Goal: Task Accomplishment & Management: Use online tool/utility

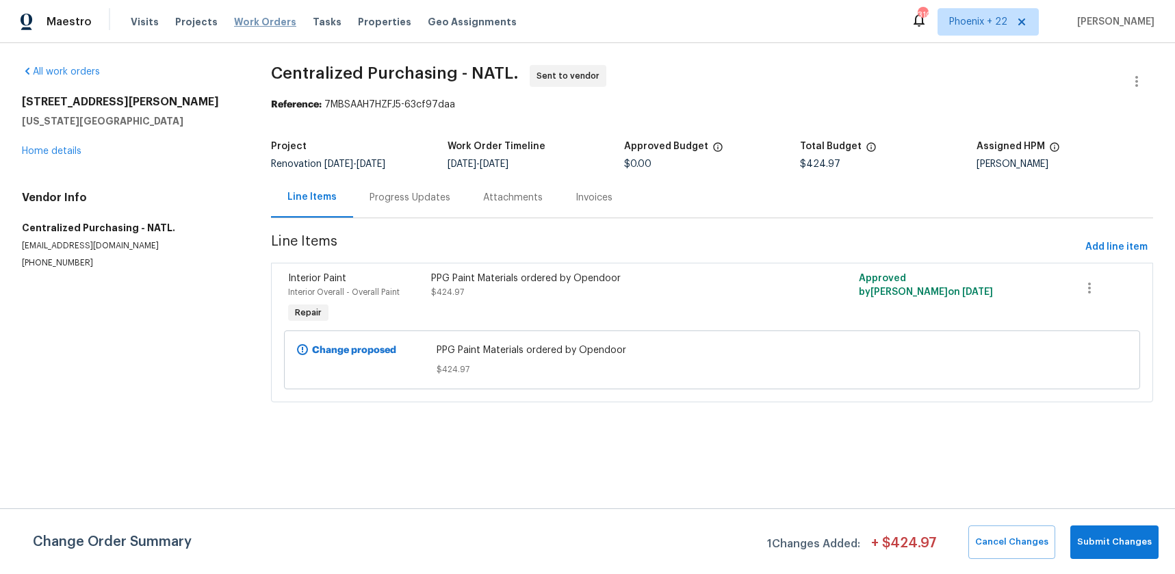
click at [242, 19] on span "Work Orders" at bounding box center [265, 22] width 62 height 14
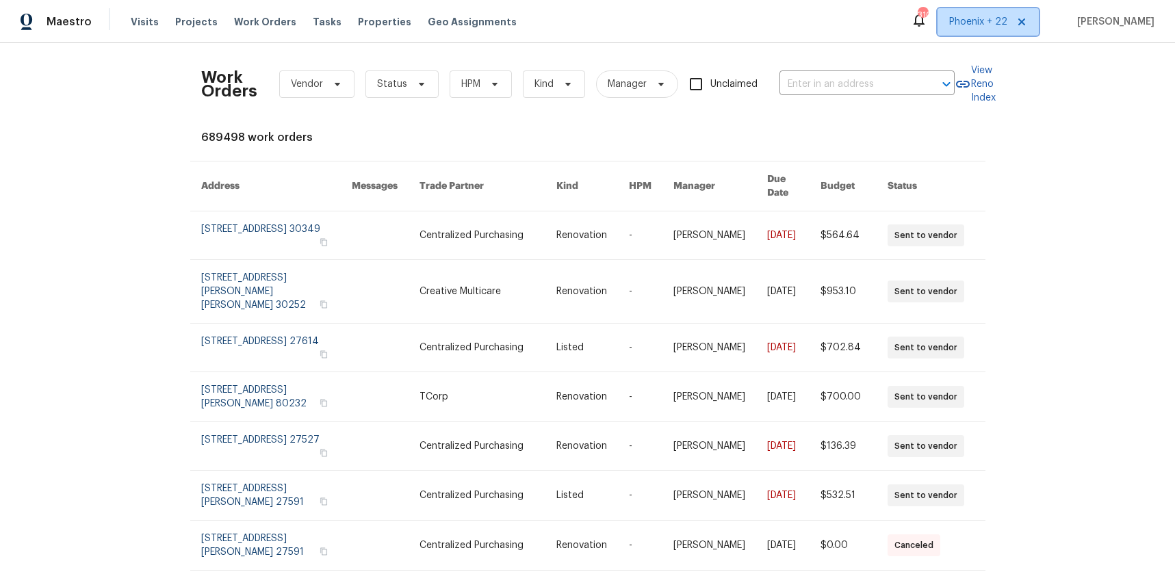
click at [985, 29] on span "Phoenix + 22" at bounding box center [987, 21] width 101 height 27
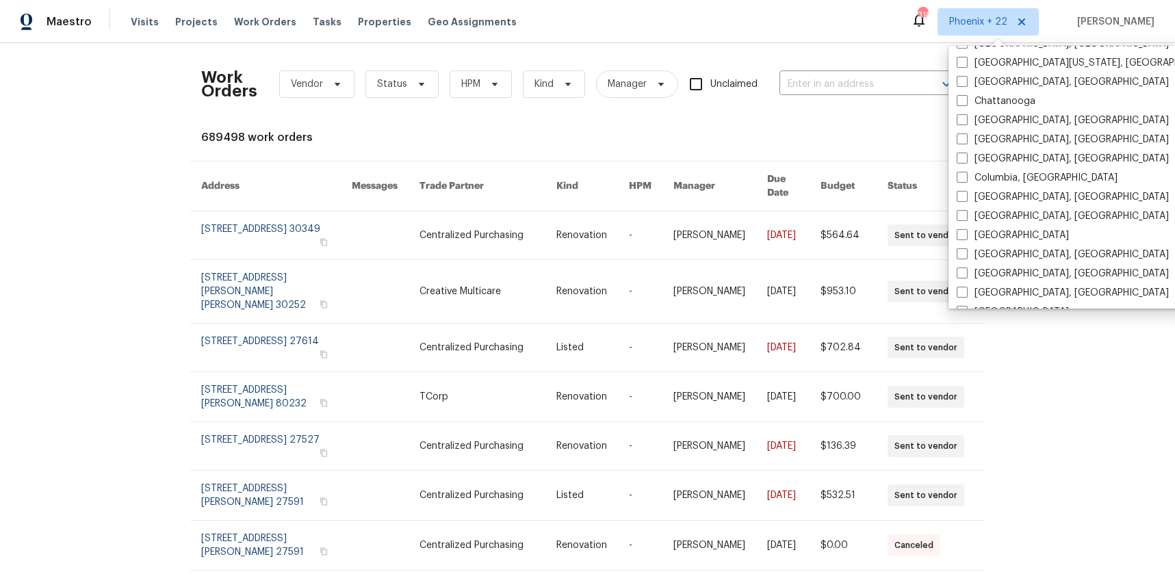
scroll to position [917, 0]
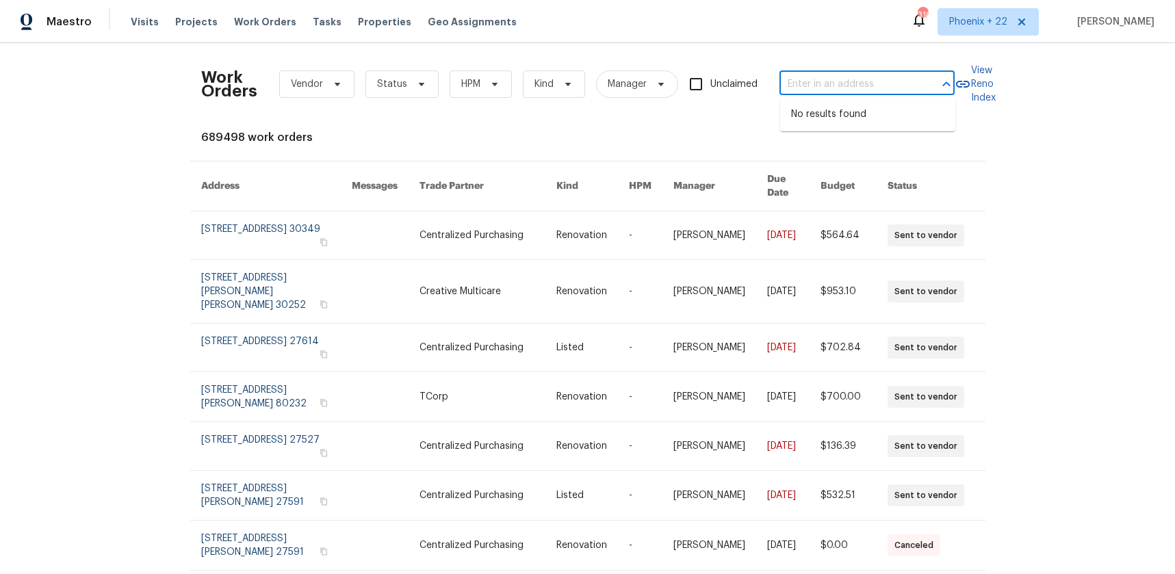
click at [861, 92] on input "text" at bounding box center [847, 84] width 137 height 21
paste input "[STREET_ADDRESS]"
type input "[STREET_ADDRESS]"
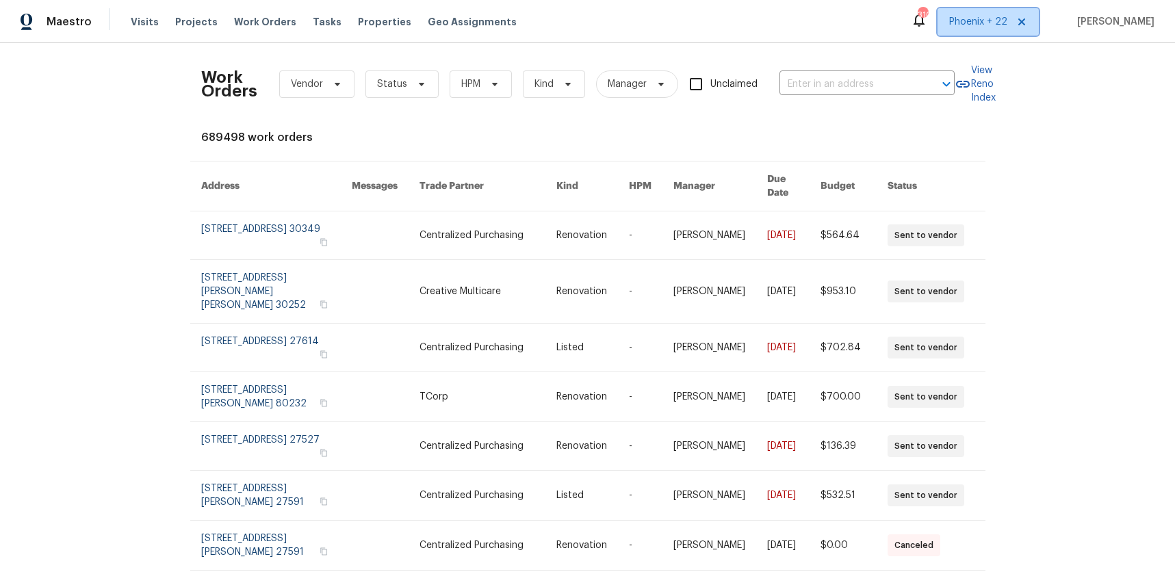
click at [972, 30] on span "Phoenix + 22" at bounding box center [987, 21] width 101 height 27
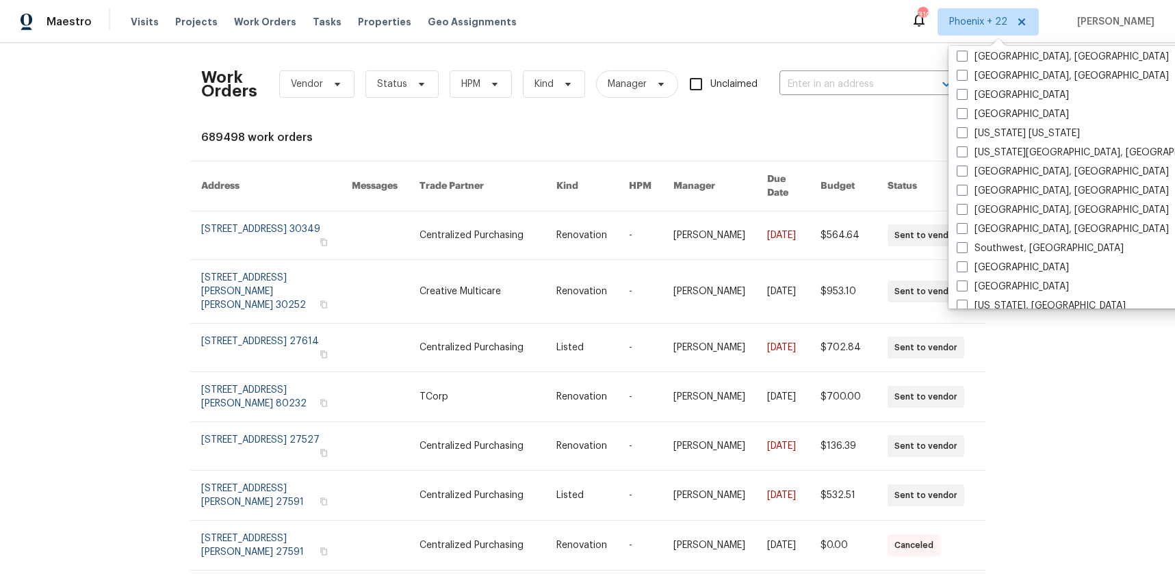
scroll to position [917, 0]
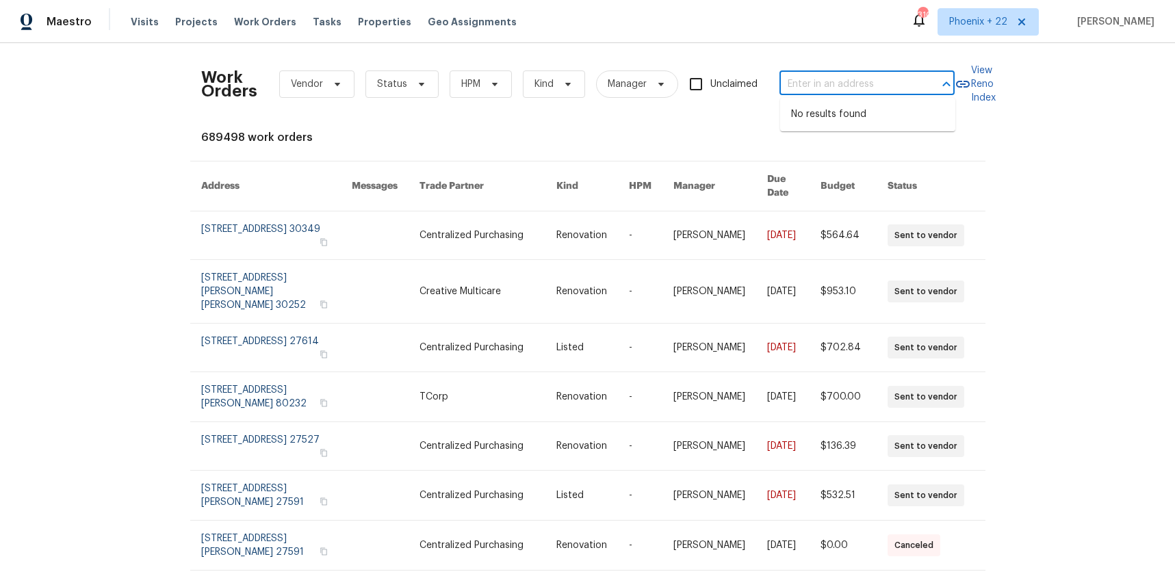
click at [857, 83] on input "text" at bounding box center [847, 84] width 137 height 21
paste input "[STREET_ADDRESS]"
type input "[STREET_ADDRESS]"
drag, startPoint x: 984, startPoint y: 32, endPoint x: 986, endPoint y: 42, distance: 10.5
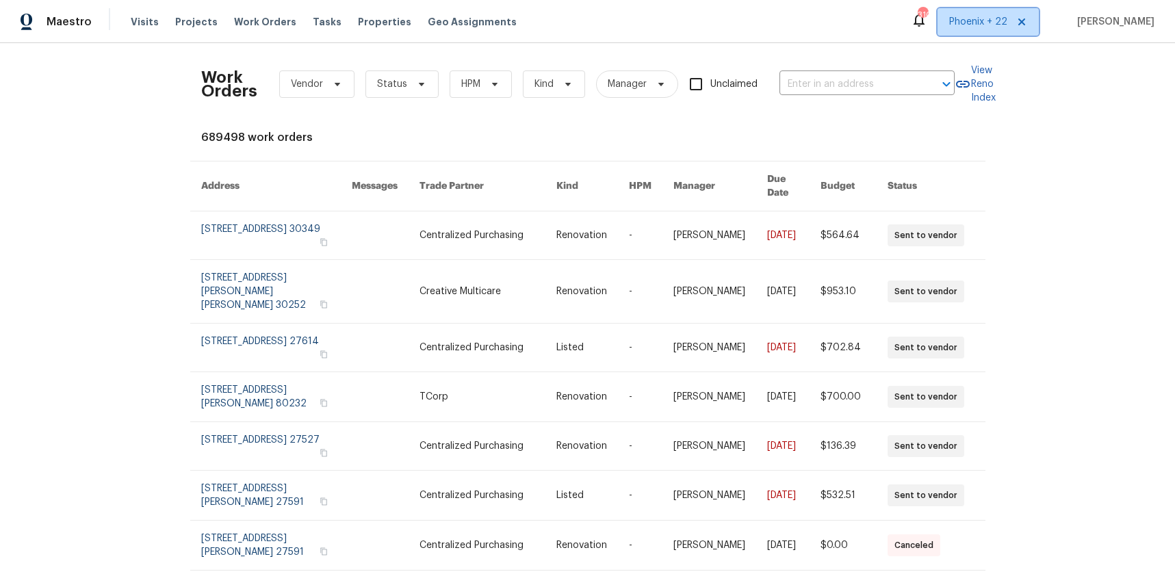
click at [984, 32] on span "Phoenix + 22" at bounding box center [987, 21] width 101 height 27
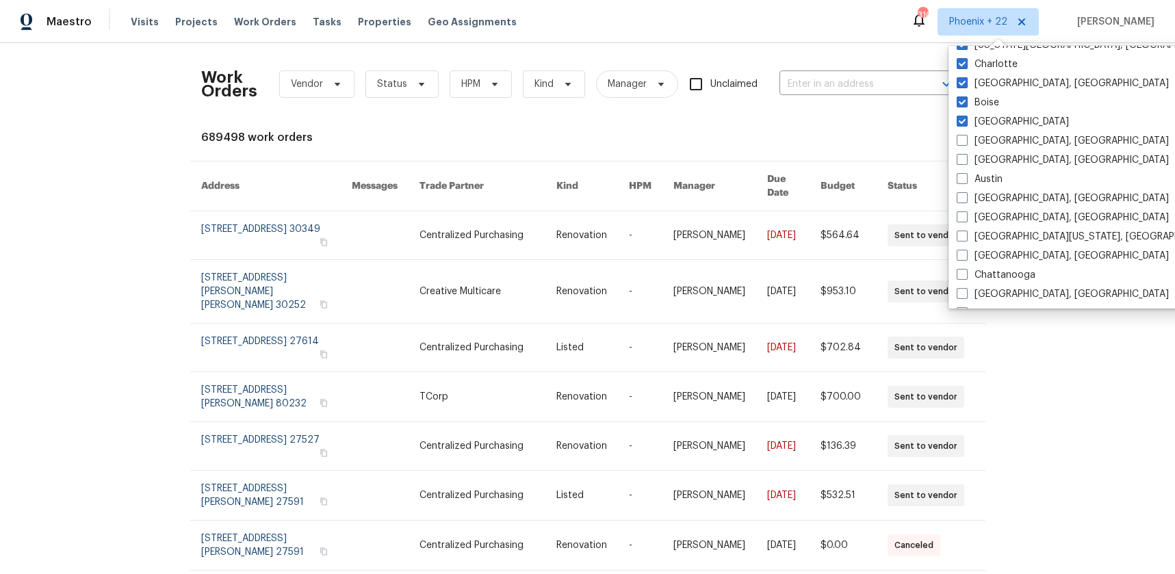
scroll to position [917, 0]
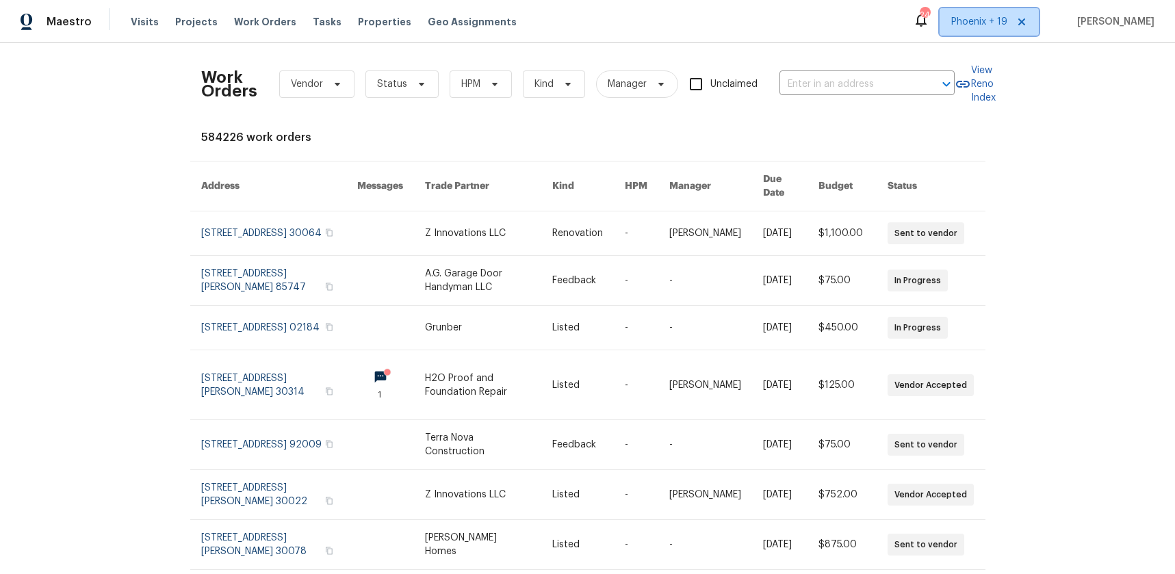
click at [988, 28] on span "Phoenix + 19" at bounding box center [979, 22] width 56 height 14
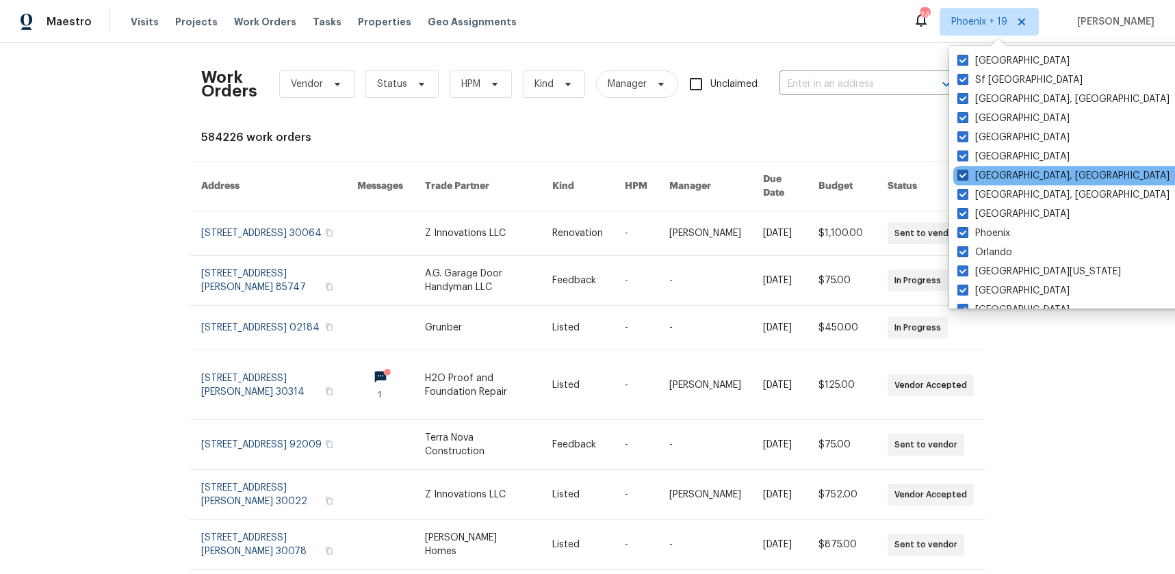
scroll to position [917, 0]
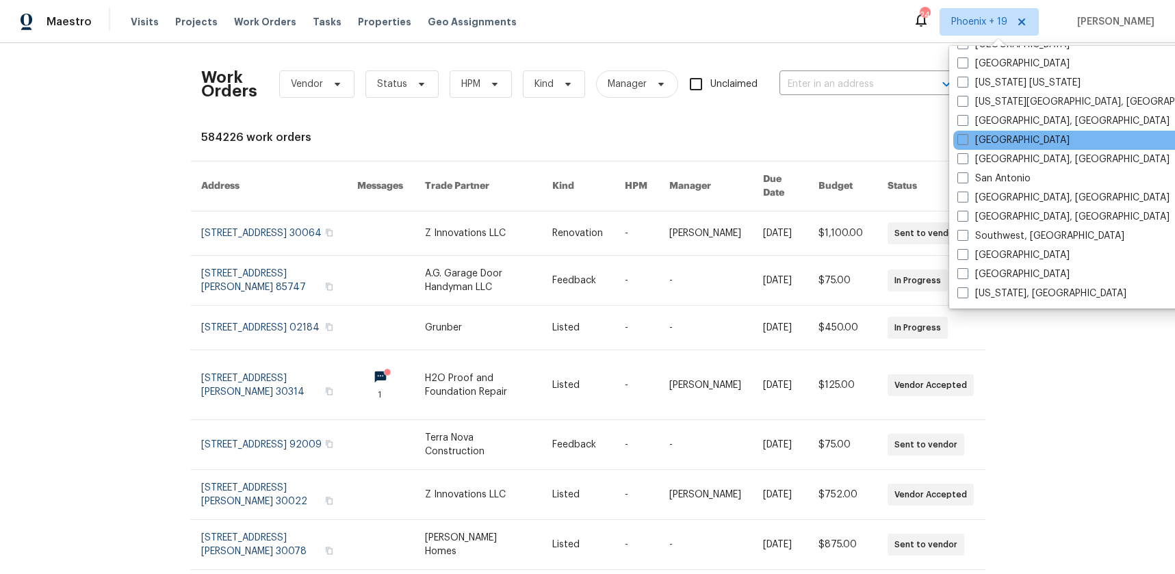
click at [975, 150] on div "[GEOGRAPHIC_DATA], [GEOGRAPHIC_DATA]" at bounding box center [1091, 159] width 276 height 19
click at [974, 142] on label "[GEOGRAPHIC_DATA]" at bounding box center [1013, 140] width 112 height 14
click at [966, 142] on input "[GEOGRAPHIC_DATA]" at bounding box center [961, 137] width 9 height 9
checkbox input "true"
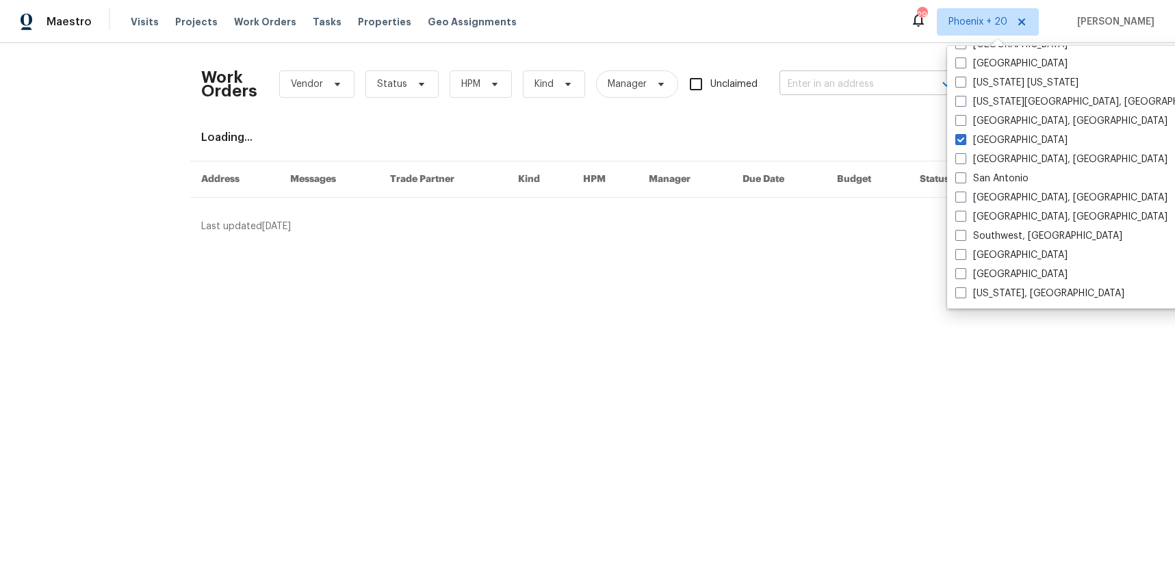
click at [868, 91] on input "text" at bounding box center [847, 84] width 137 height 21
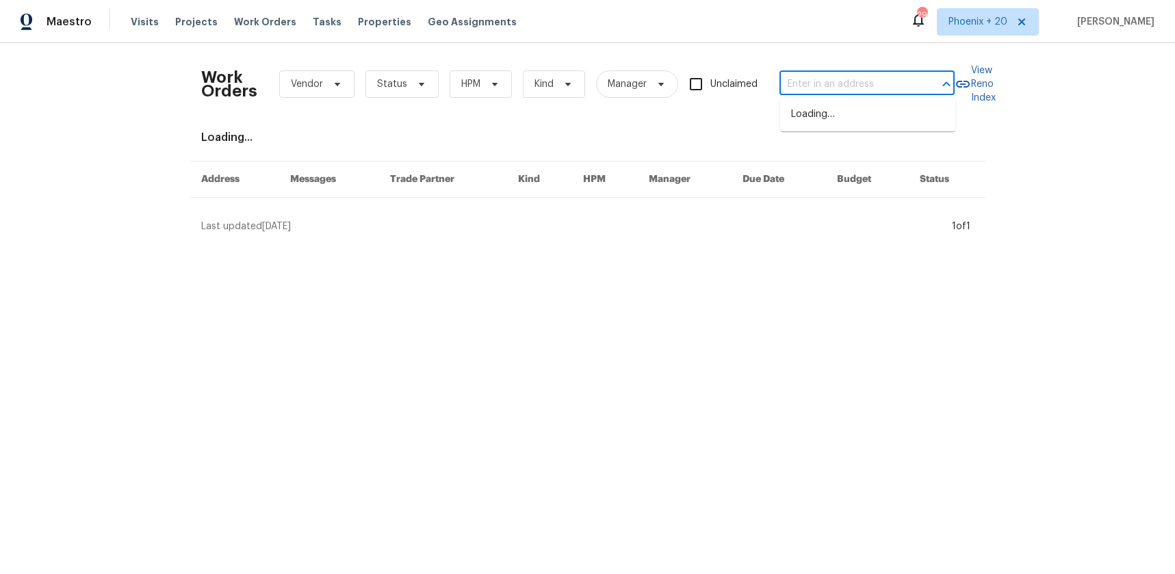
paste input "[STREET_ADDRESS]"
type input "[STREET_ADDRESS]"
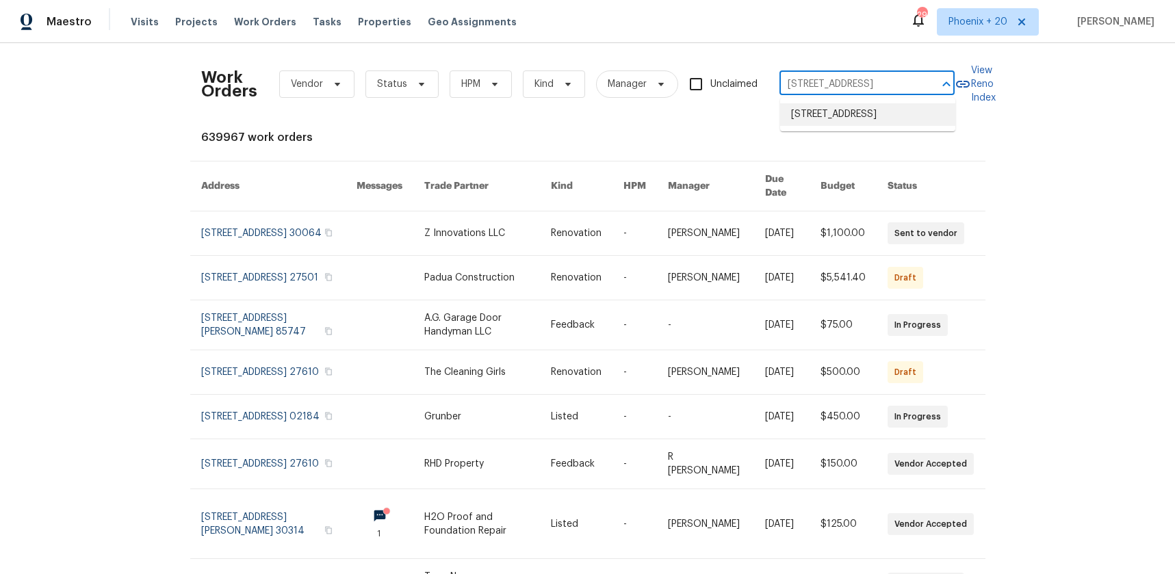
click at [828, 126] on li "[STREET_ADDRESS]" at bounding box center [867, 114] width 175 height 23
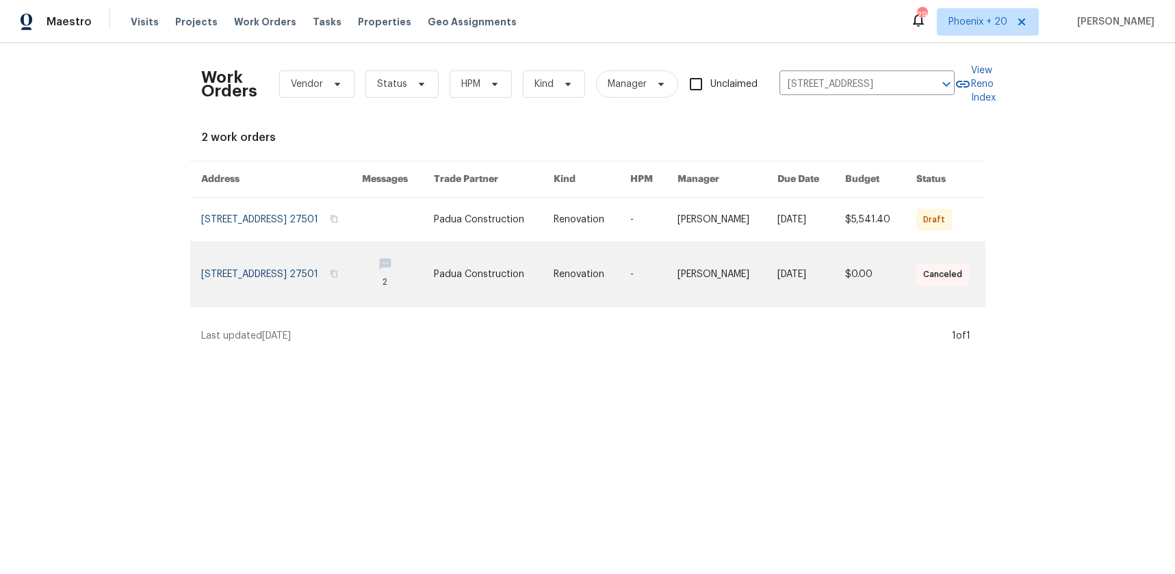
click at [501, 249] on link at bounding box center [494, 274] width 120 height 64
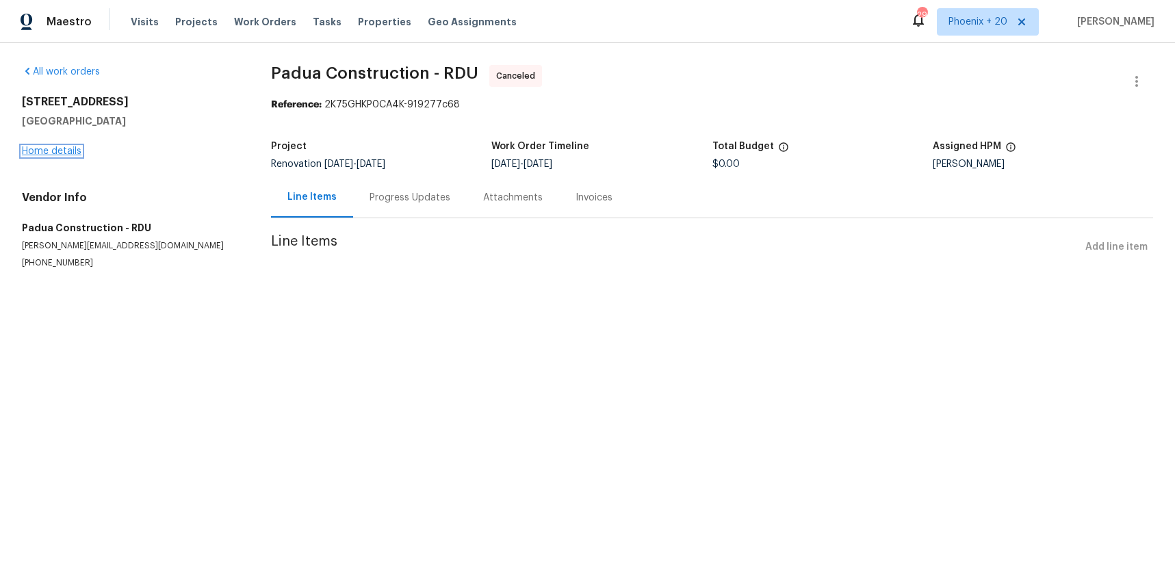
click at [70, 153] on link "Home details" at bounding box center [52, 151] width 60 height 10
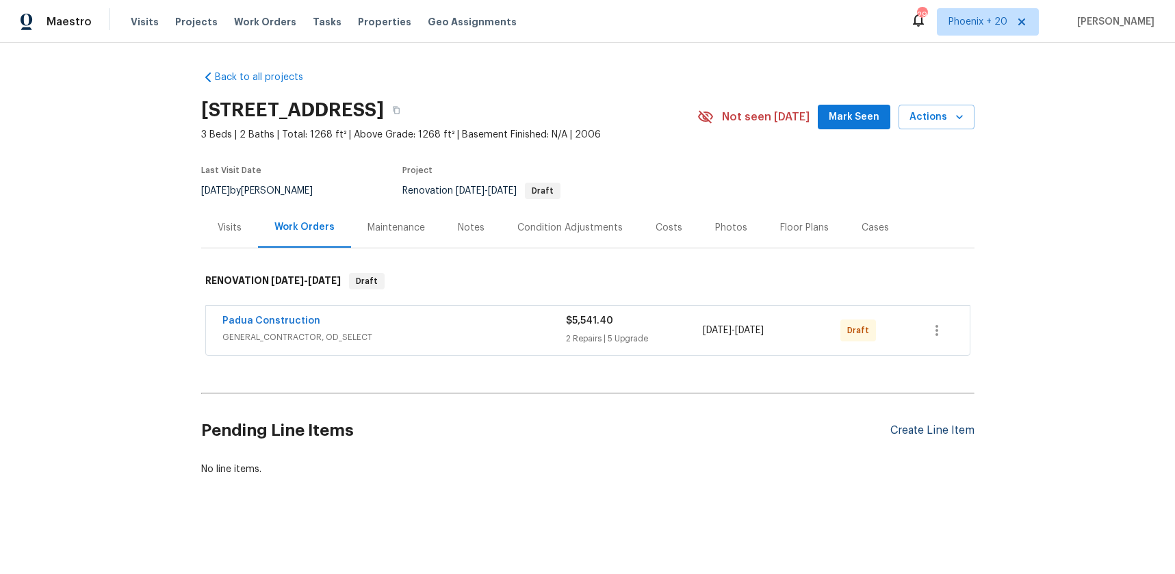
click at [952, 426] on div "Create Line Item" at bounding box center [932, 430] width 84 height 13
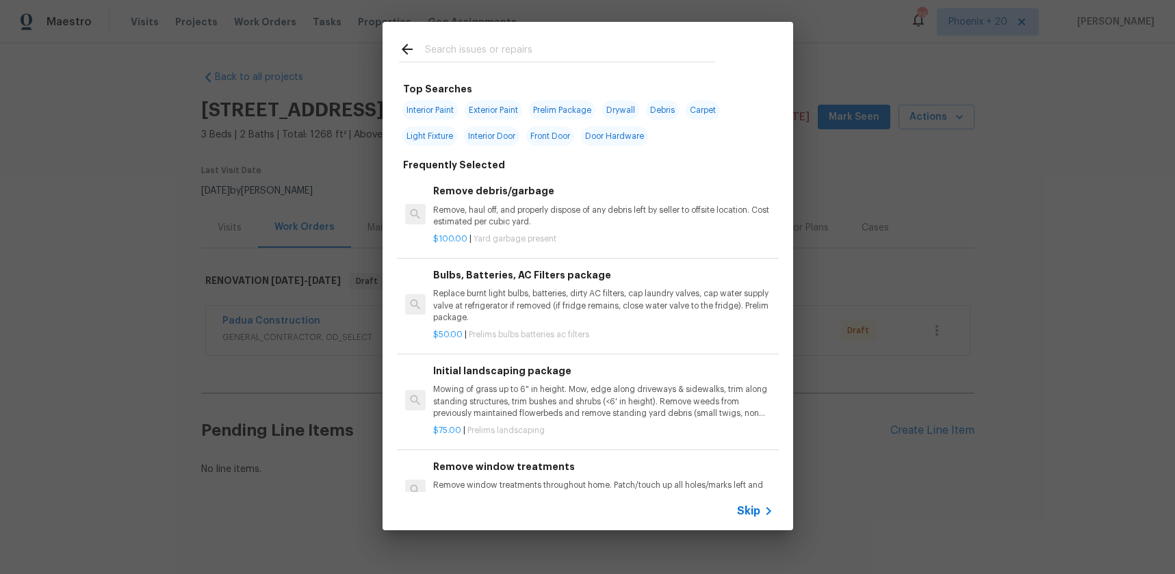
click at [546, 41] on div at bounding box center [556, 49] width 349 height 54
click at [545, 51] on input "text" at bounding box center [570, 51] width 290 height 21
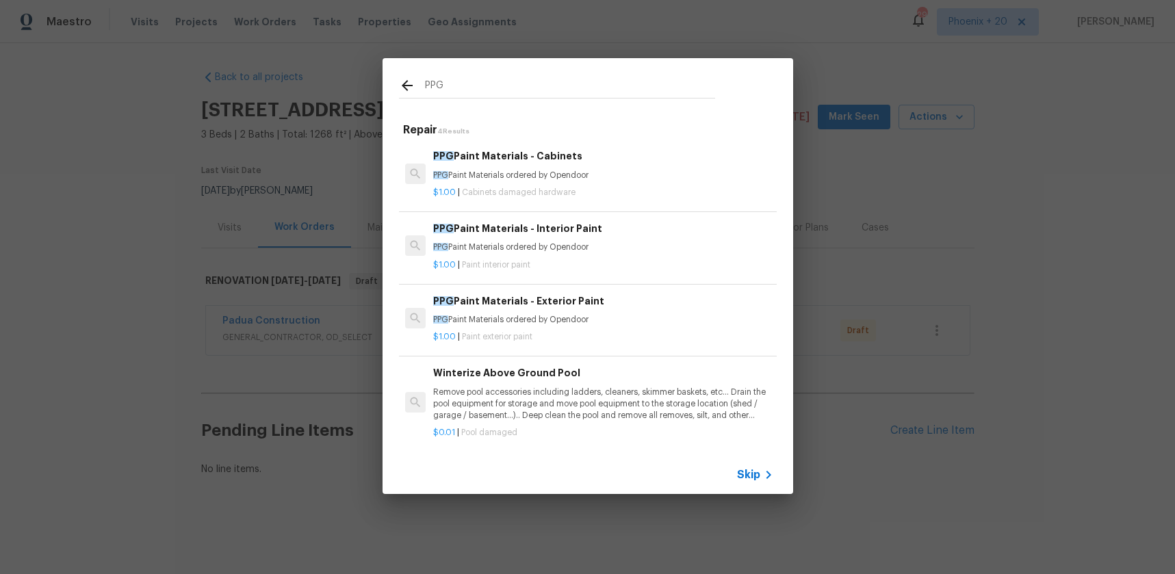
type input "PPG"
click at [628, 233] on h6 "PPG Paint Materials - Interior Paint" at bounding box center [602, 228] width 339 height 15
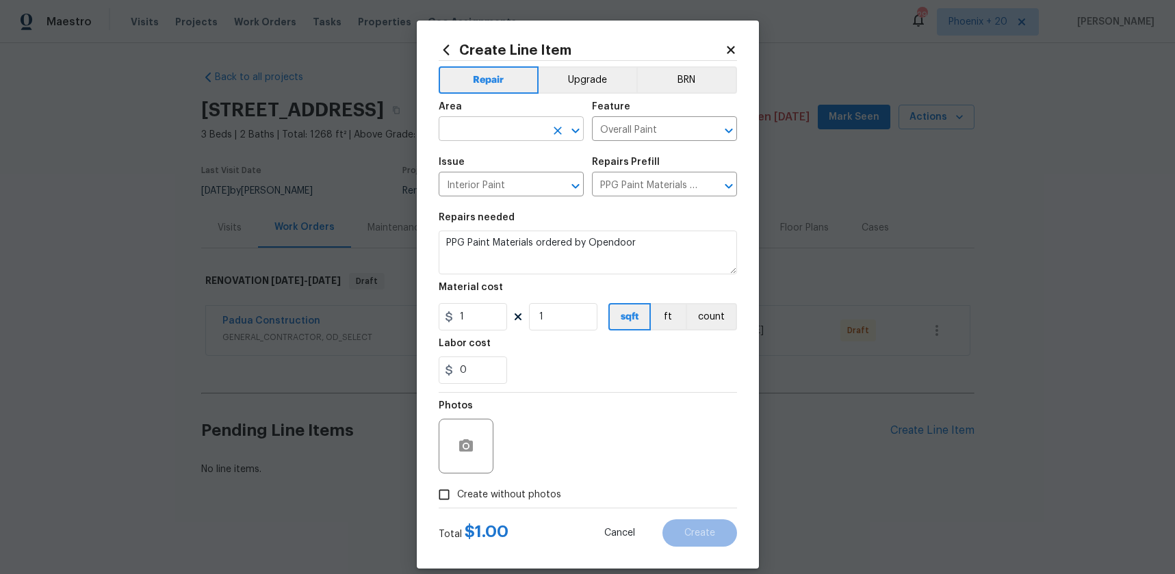
click at [490, 128] on input "text" at bounding box center [492, 130] width 107 height 21
drag, startPoint x: 478, startPoint y: 182, endPoint x: 473, endPoint y: 201, distance: 19.6
click at [478, 182] on li "Interior Overall" at bounding box center [511, 183] width 145 height 23
type input "Interior Overall"
drag, startPoint x: 485, startPoint y: 316, endPoint x: 450, endPoint y: 314, distance: 35.0
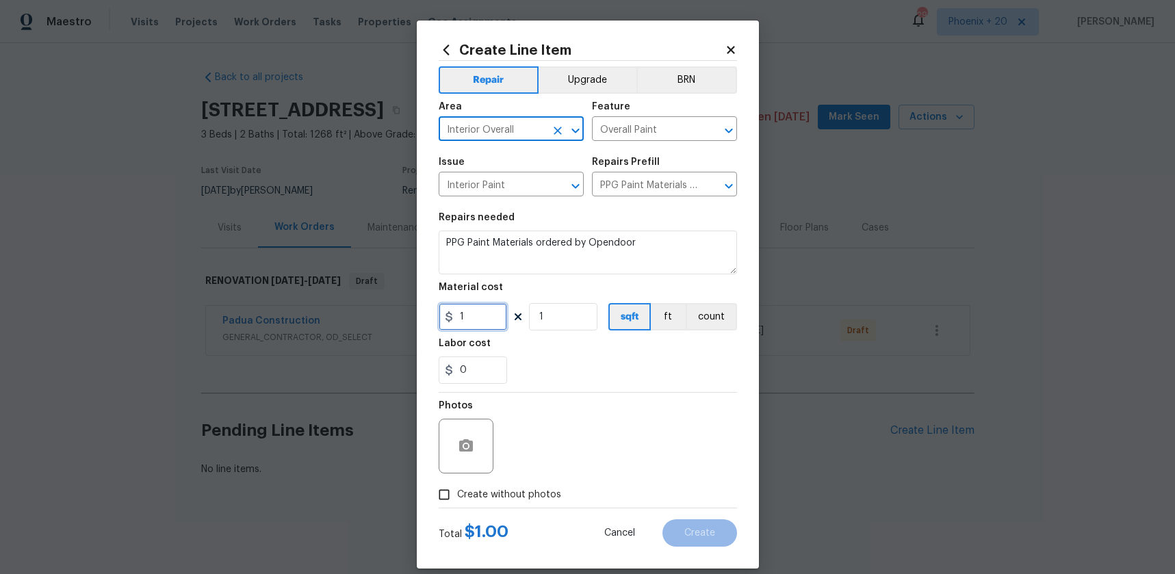
click at [450, 314] on div "1" at bounding box center [473, 316] width 68 height 27
type input "534.28"
drag, startPoint x: 486, startPoint y: 485, endPoint x: 512, endPoint y: 489, distance: 25.6
click at [488, 485] on label "Create without photos" at bounding box center [496, 495] width 130 height 26
click at [457, 485] on input "Create without photos" at bounding box center [444, 495] width 26 height 26
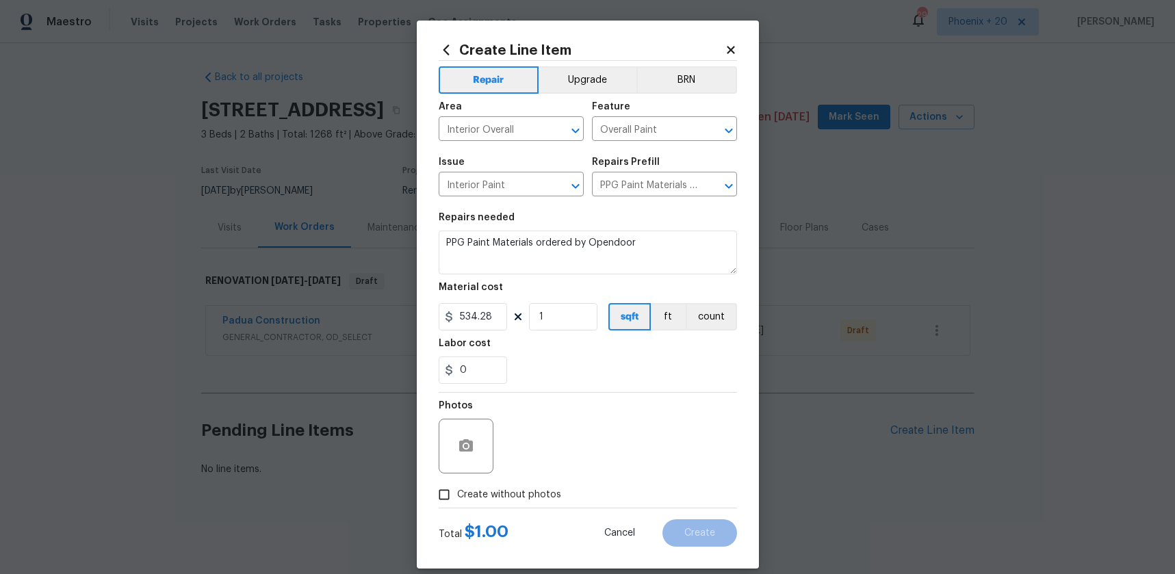
checkbox input "true"
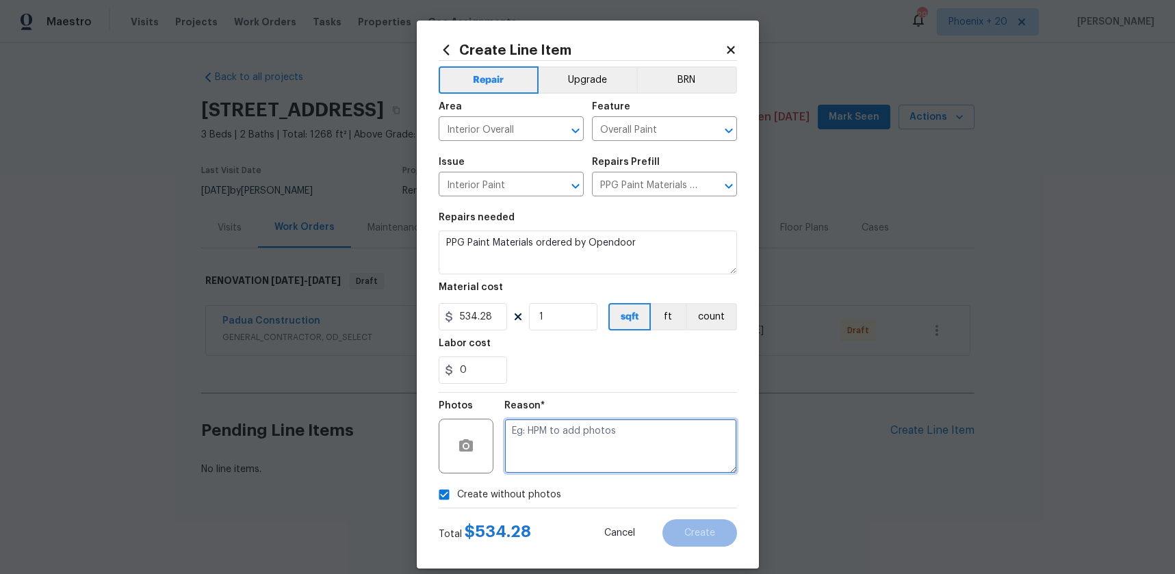
click at [526, 458] on textarea at bounding box center [620, 446] width 233 height 55
type textarea "NA"
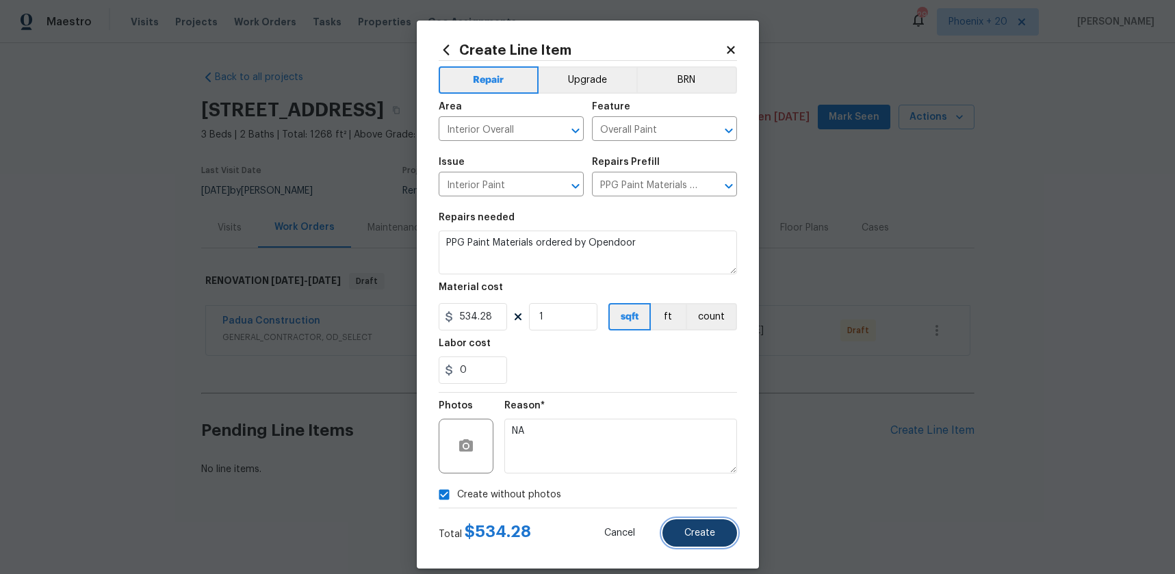
click at [694, 528] on span "Create" at bounding box center [699, 533] width 31 height 10
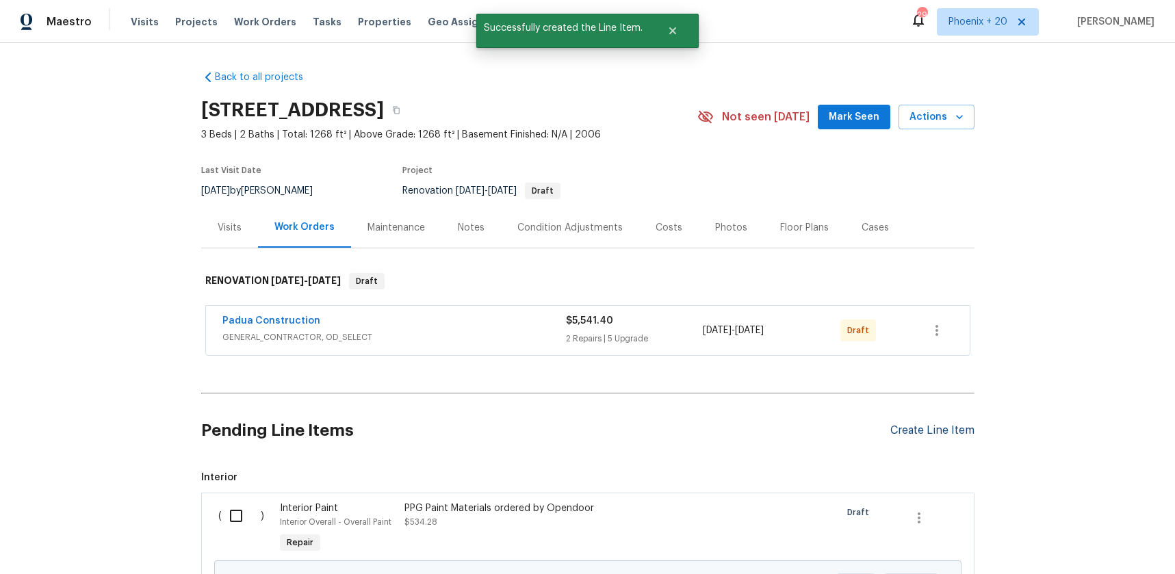
click at [917, 427] on div "Create Line Item" at bounding box center [932, 430] width 84 height 13
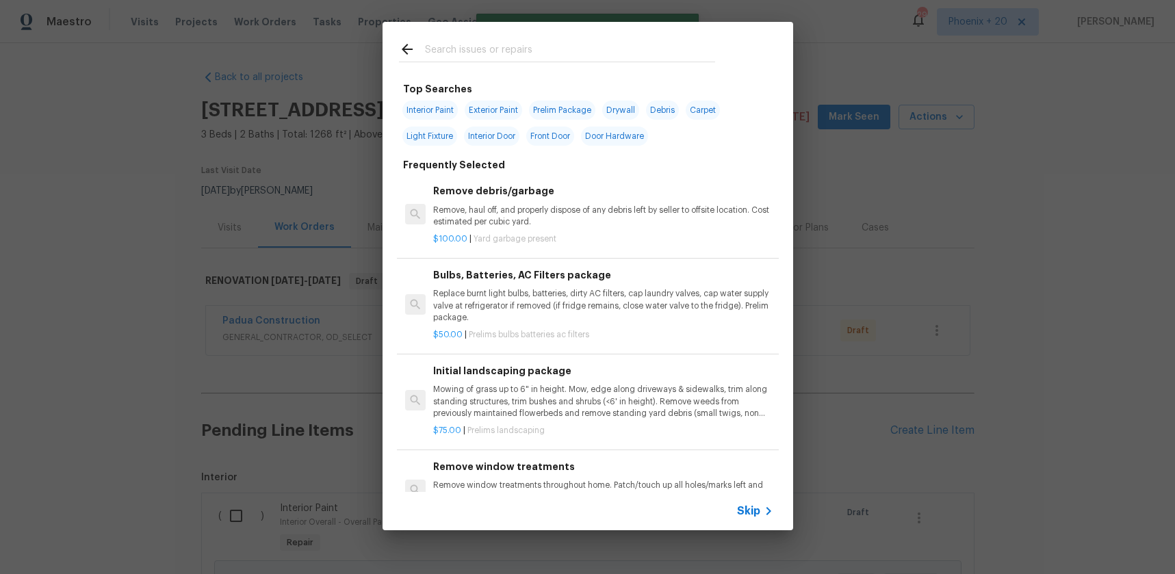
click at [559, 48] on input "text" at bounding box center [570, 51] width 290 height 21
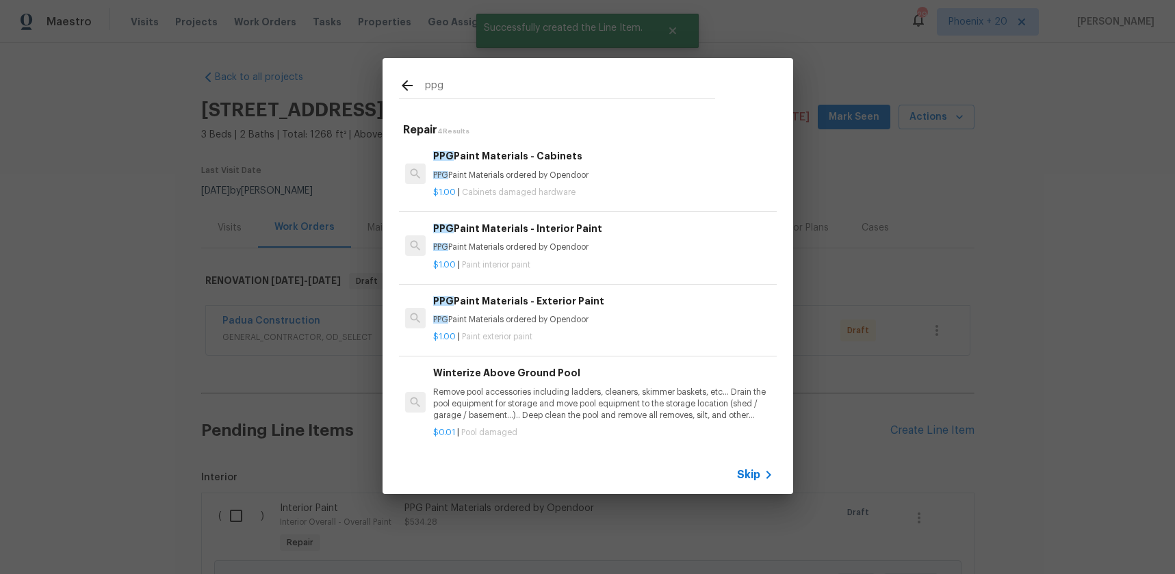
type input "ppg"
click at [622, 191] on p "$1.00 | Cabinets damaged hardware" at bounding box center [602, 193] width 339 height 12
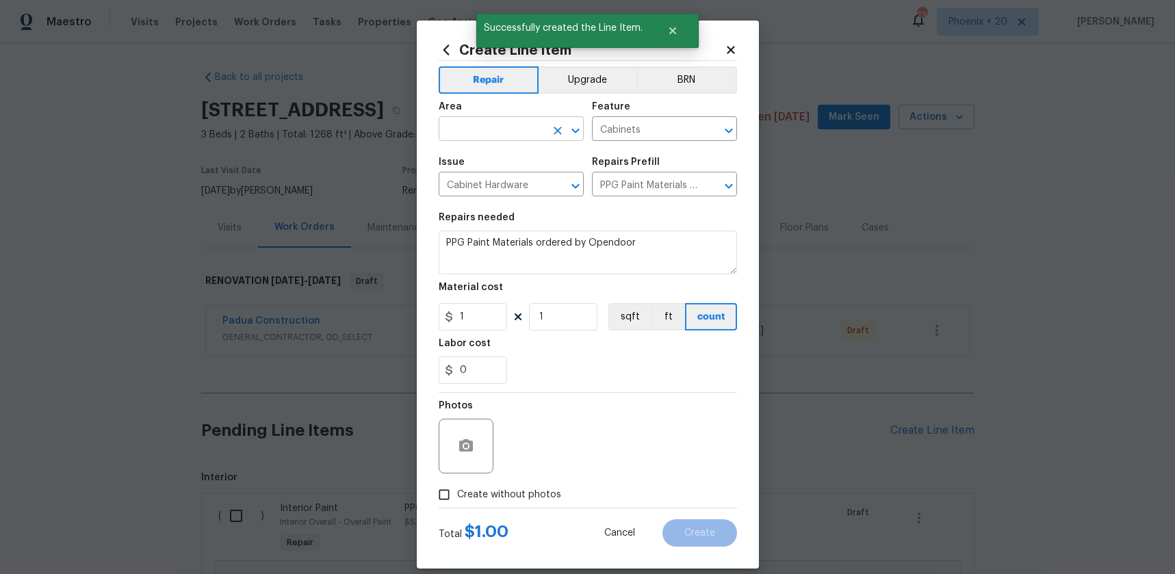
click at [515, 125] on input "text" at bounding box center [492, 130] width 107 height 21
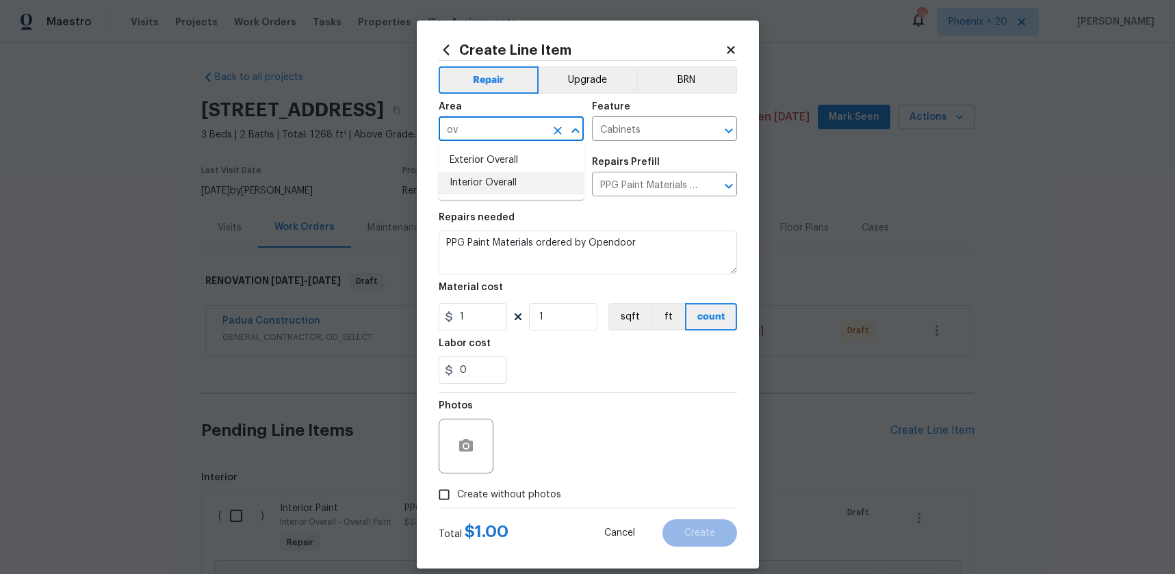
click at [518, 183] on li "Interior Overall" at bounding box center [511, 183] width 145 height 23
type input "Interior Overall"
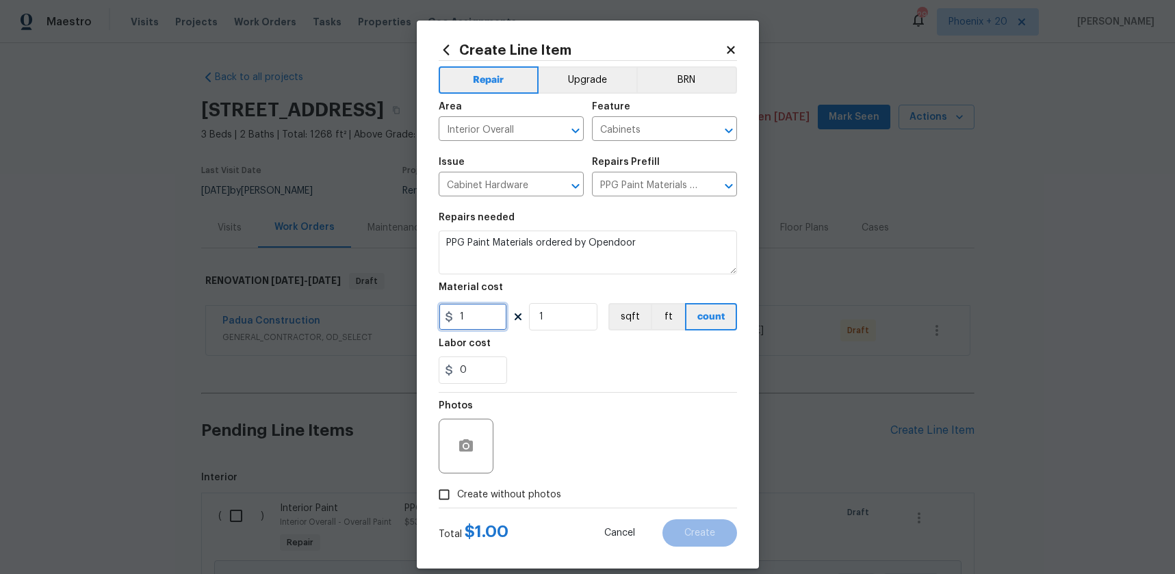
drag, startPoint x: 476, startPoint y: 315, endPoint x: 452, endPoint y: 311, distance: 24.3
click at [452, 311] on div "1" at bounding box center [473, 316] width 68 height 27
type input "512.4"
click at [538, 497] on span "Create without photos" at bounding box center [509, 495] width 104 height 14
click at [457, 497] on input "Create without photos" at bounding box center [444, 495] width 26 height 26
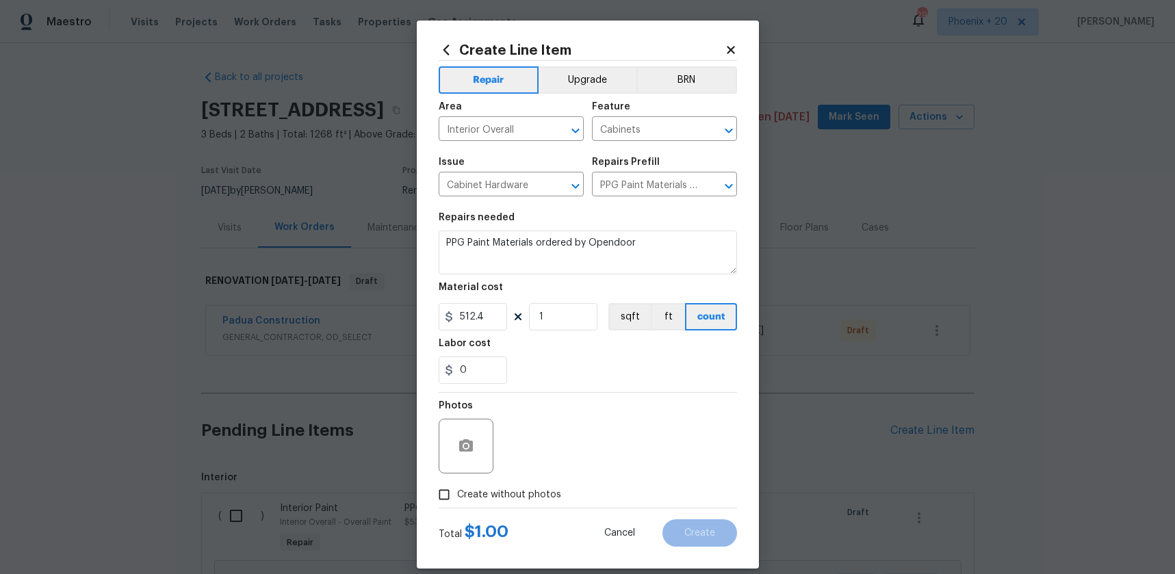
checkbox input "true"
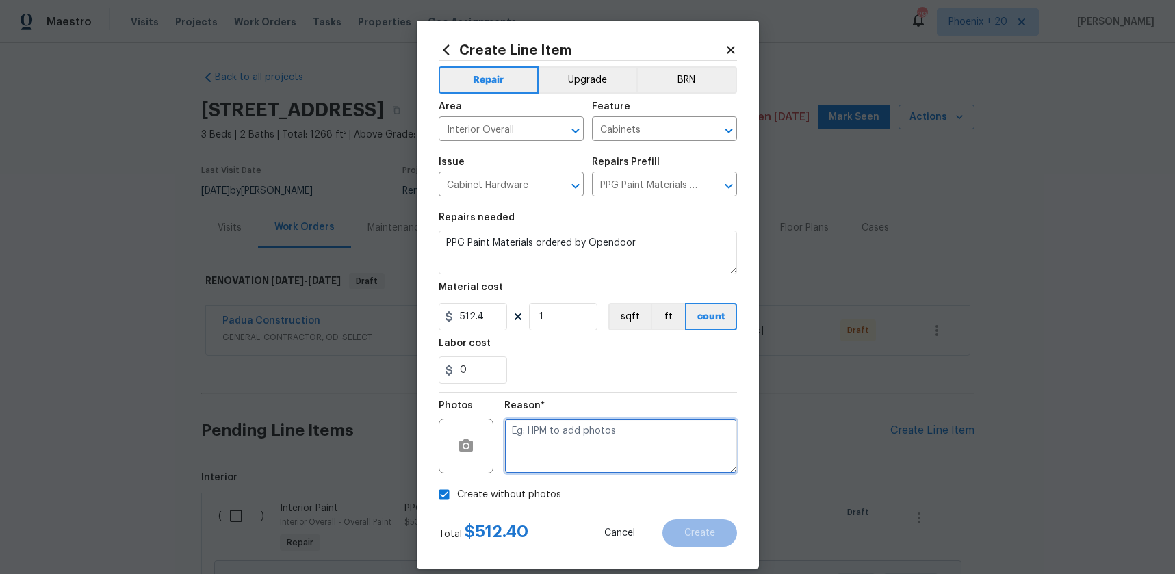
click at [561, 447] on textarea at bounding box center [620, 446] width 233 height 55
type textarea "NA"
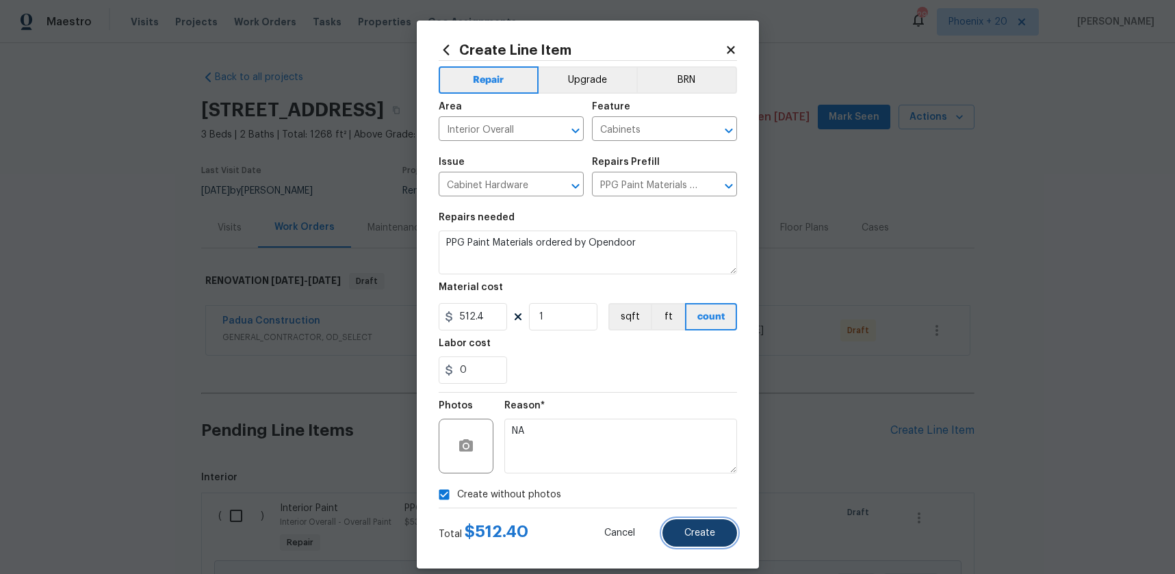
click at [678, 527] on button "Create" at bounding box center [699, 532] width 75 height 27
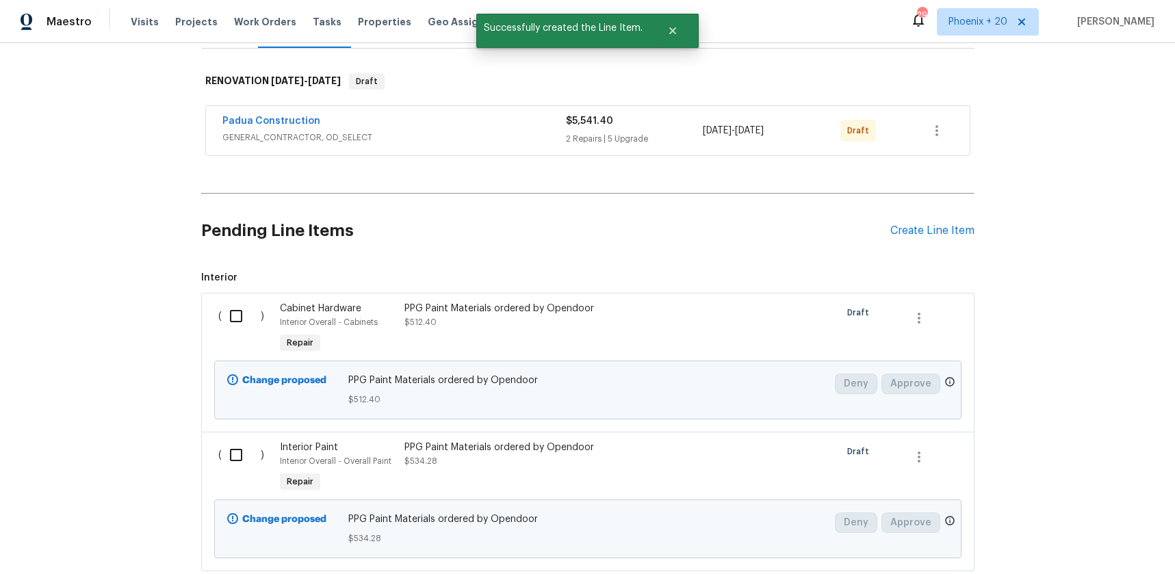
scroll to position [290, 0]
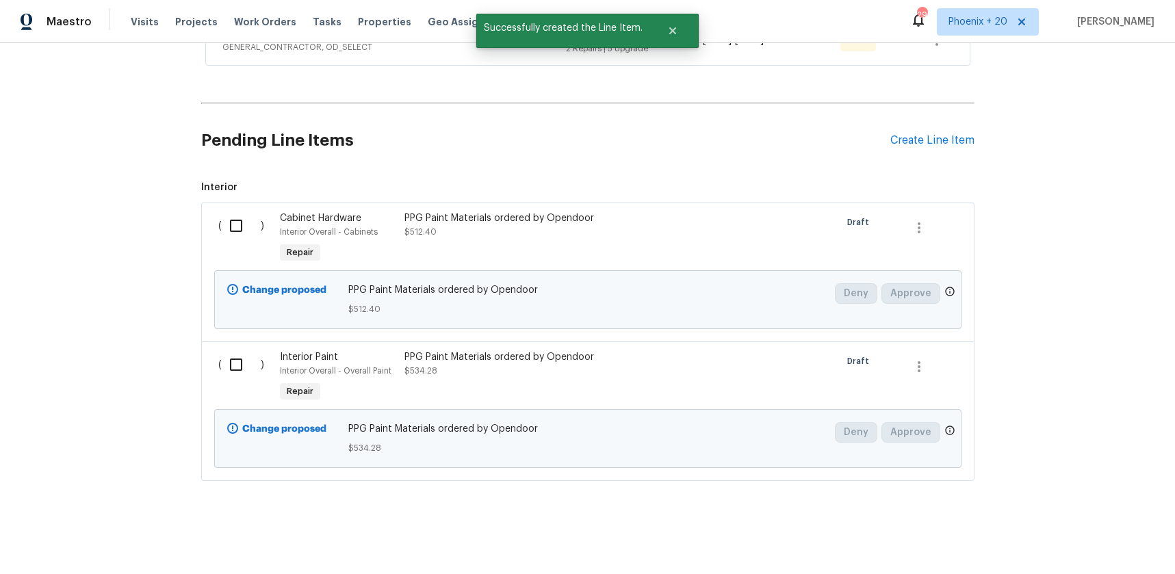
click at [233, 217] on input "checkbox" at bounding box center [241, 225] width 39 height 29
checkbox input "true"
click at [231, 356] on input "checkbox" at bounding box center [241, 364] width 39 height 29
checkbox input "true"
click at [1090, 551] on button "Create Work Order" at bounding box center [1096, 539] width 113 height 25
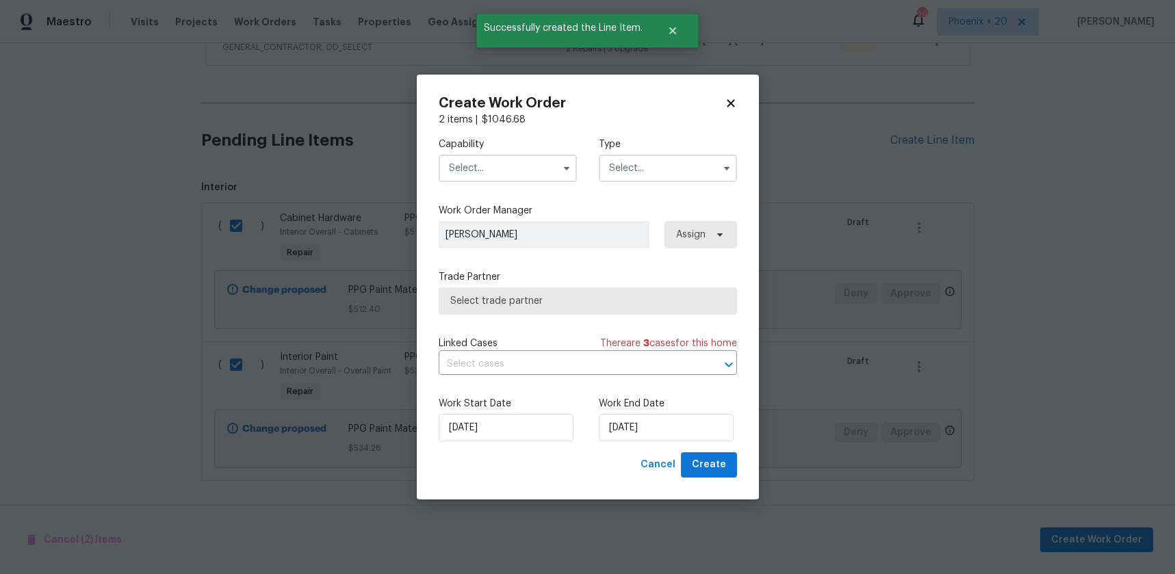
click at [493, 172] on input "text" at bounding box center [508, 168] width 138 height 27
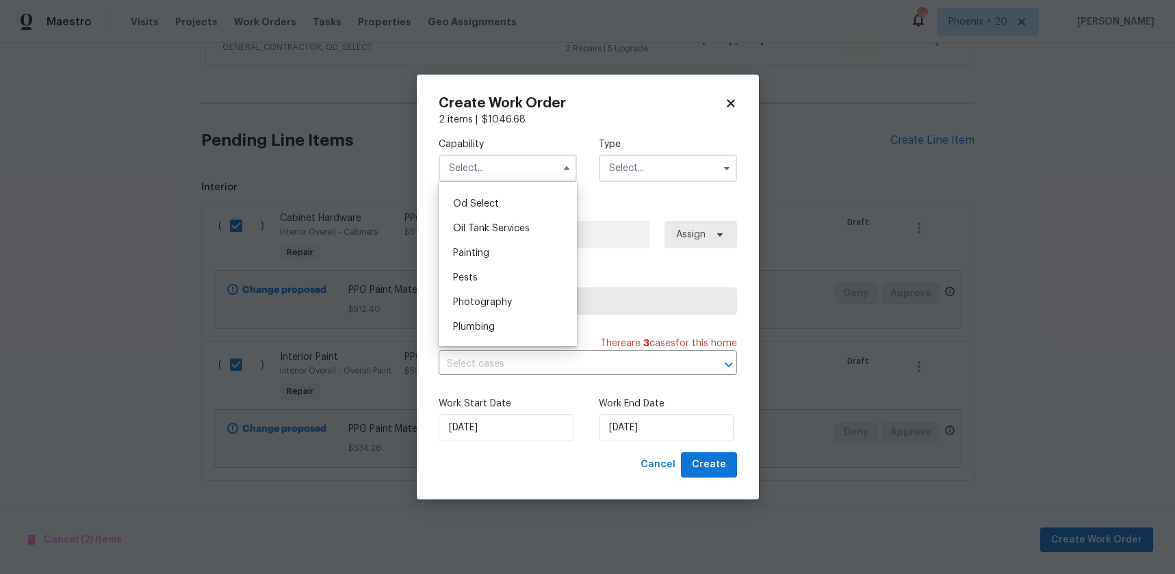
scroll to position [1092, 0]
click at [495, 251] on div "Painting" at bounding box center [507, 255] width 131 height 25
type input "Painting"
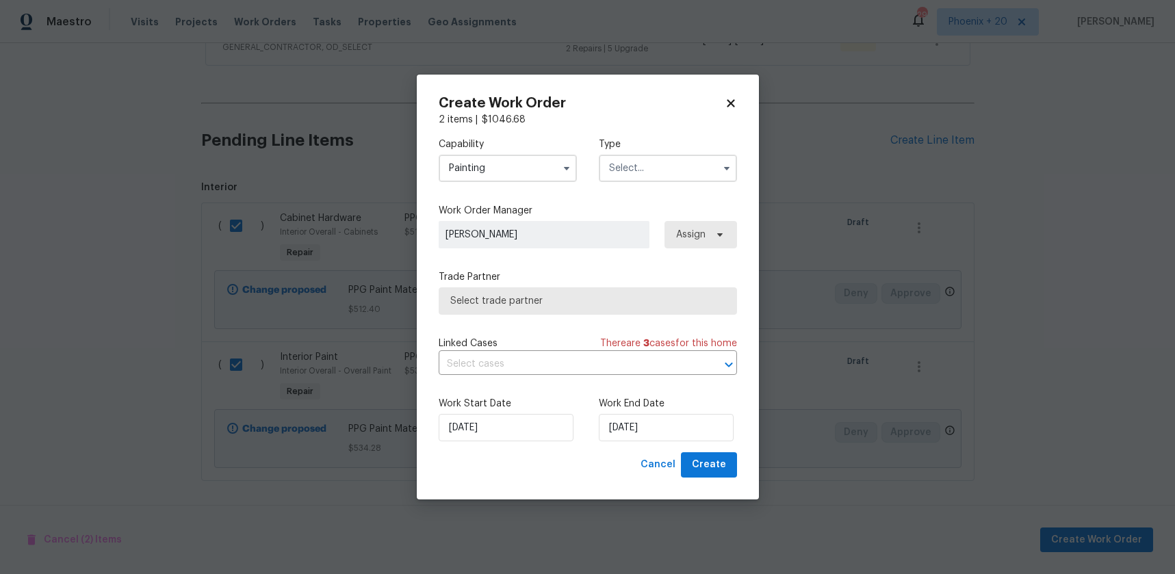
drag, startPoint x: 621, startPoint y: 163, endPoint x: 618, endPoint y: 178, distance: 15.2
click at [621, 163] on input "text" at bounding box center [668, 168] width 138 height 27
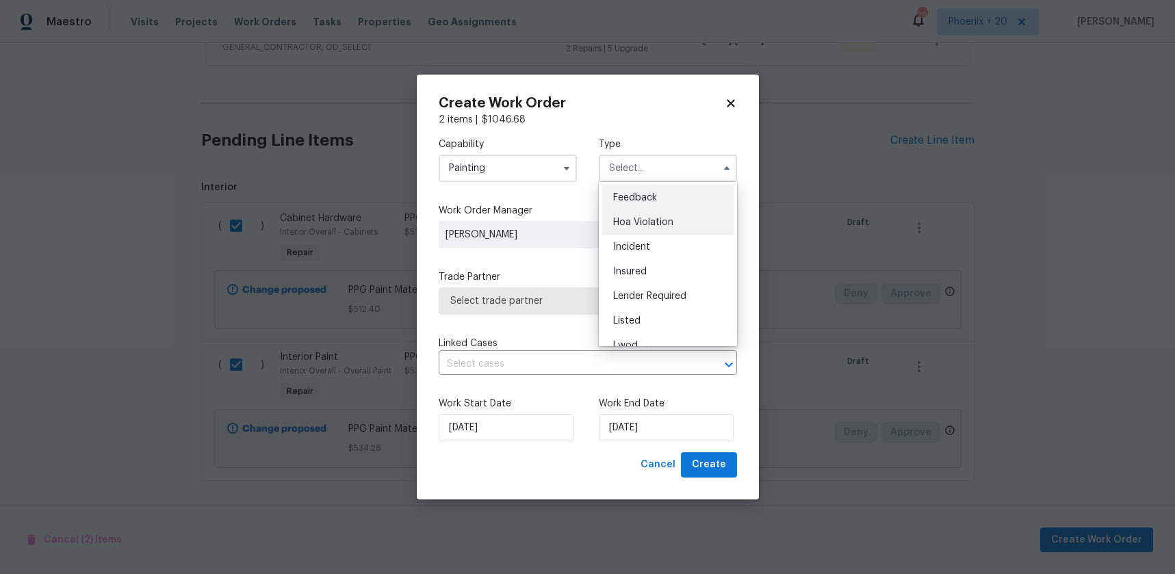
scroll to position [163, 0]
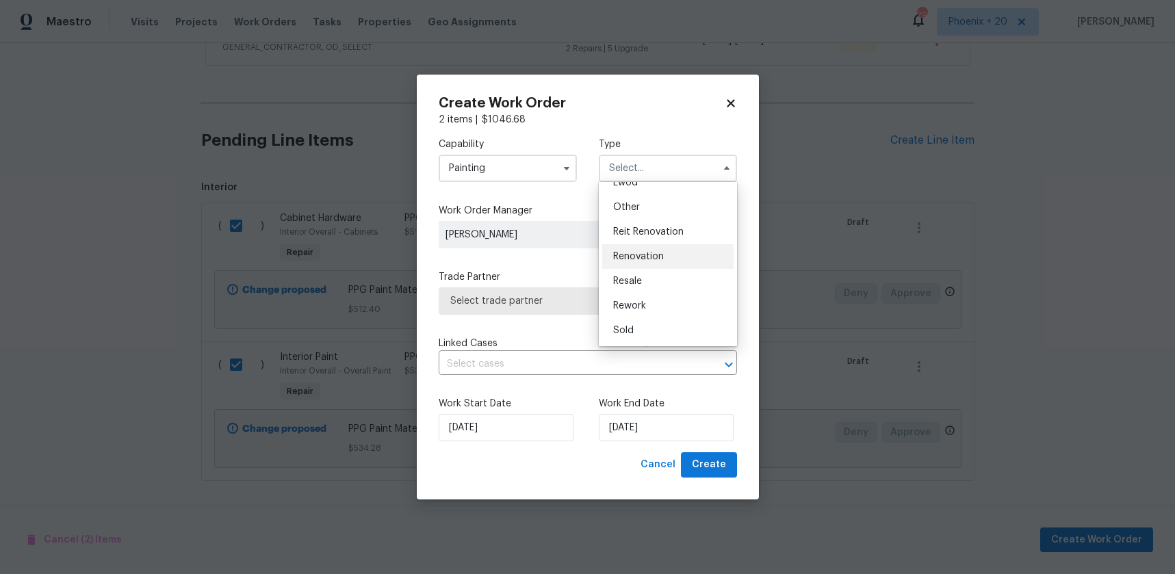
click at [649, 258] on span "Renovation" at bounding box center [638, 257] width 51 height 10
type input "Renovation"
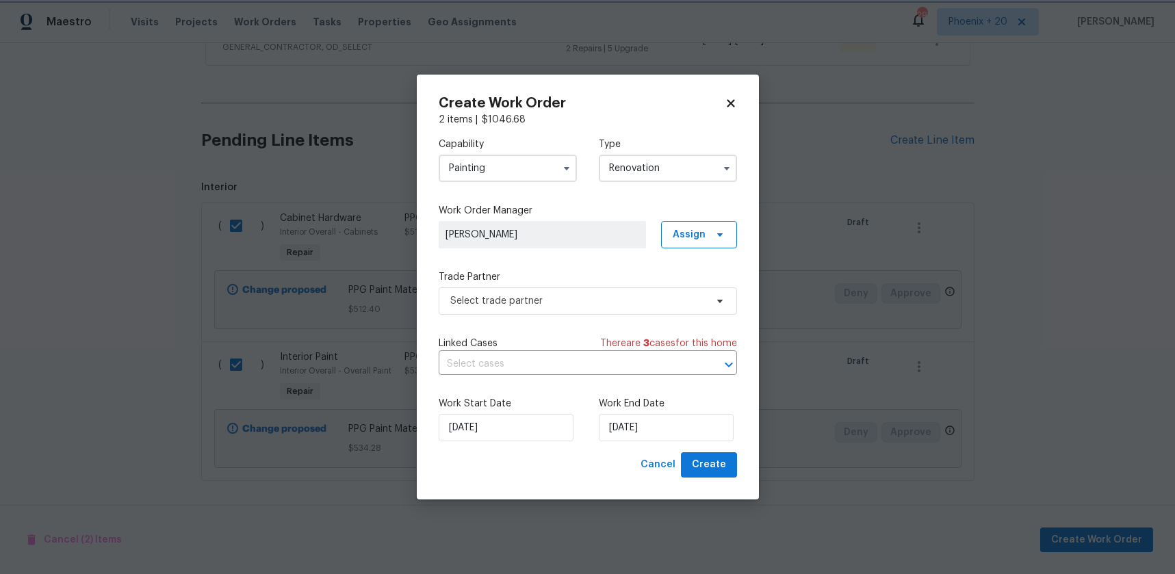
scroll to position [0, 0]
click at [695, 237] on span "Assign" at bounding box center [689, 235] width 33 height 14
click at [692, 295] on div "Assign to me" at bounding box center [701, 293] width 60 height 14
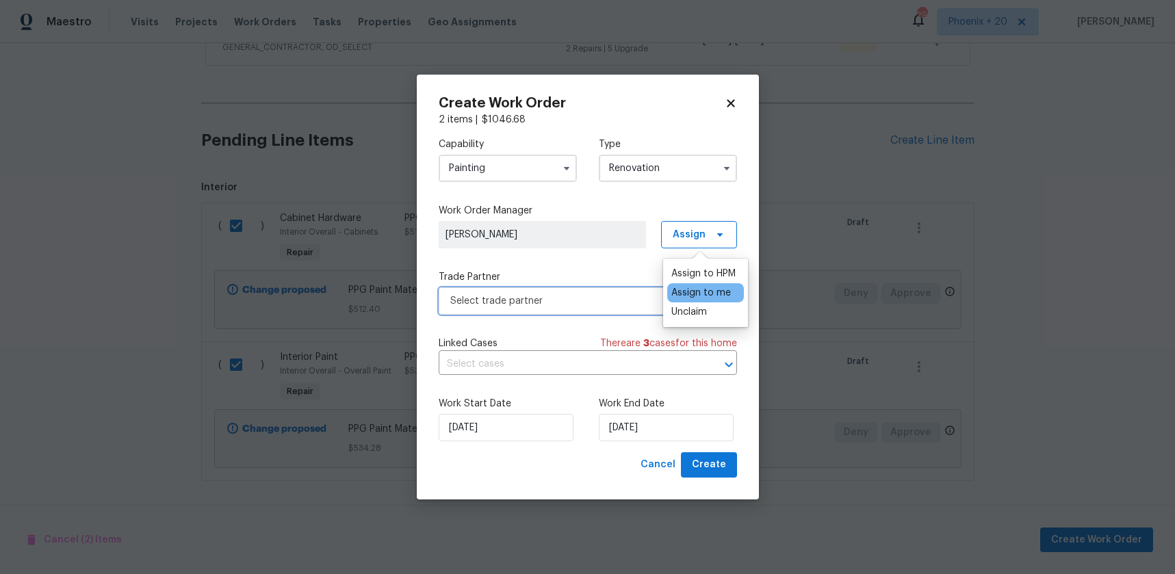
click at [566, 299] on span "Select trade partner" at bounding box center [577, 301] width 255 height 14
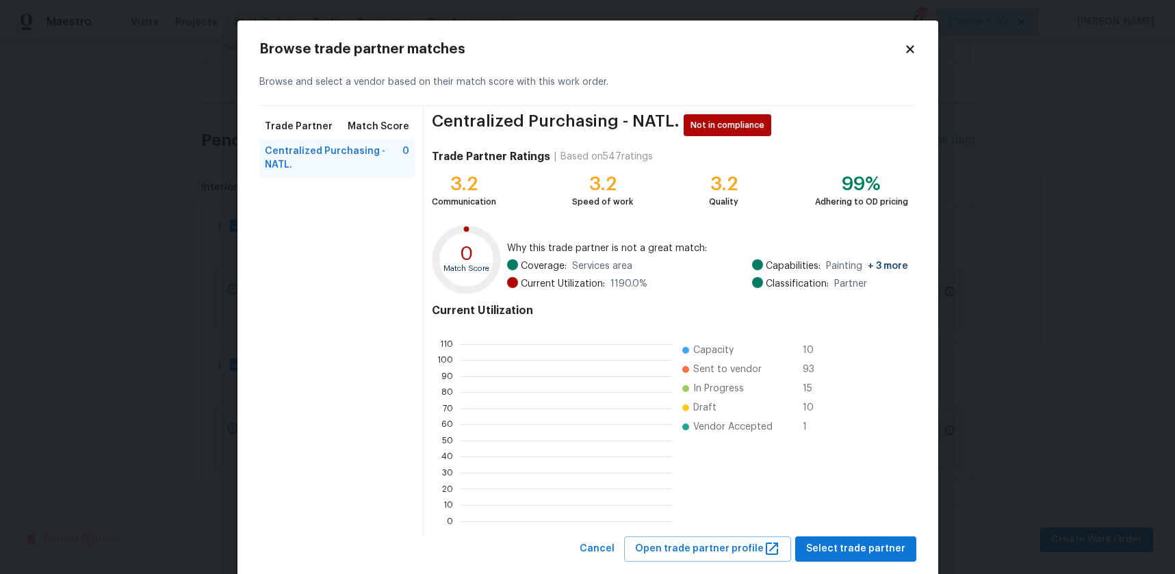
scroll to position [192, 211]
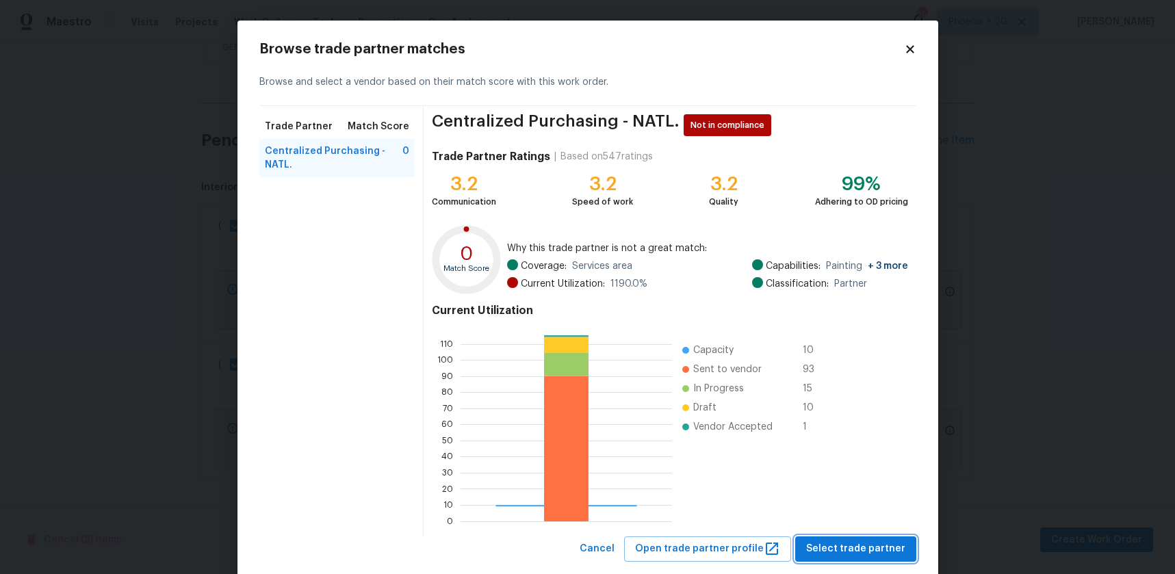
click at [853, 539] on button "Select trade partner" at bounding box center [855, 548] width 121 height 25
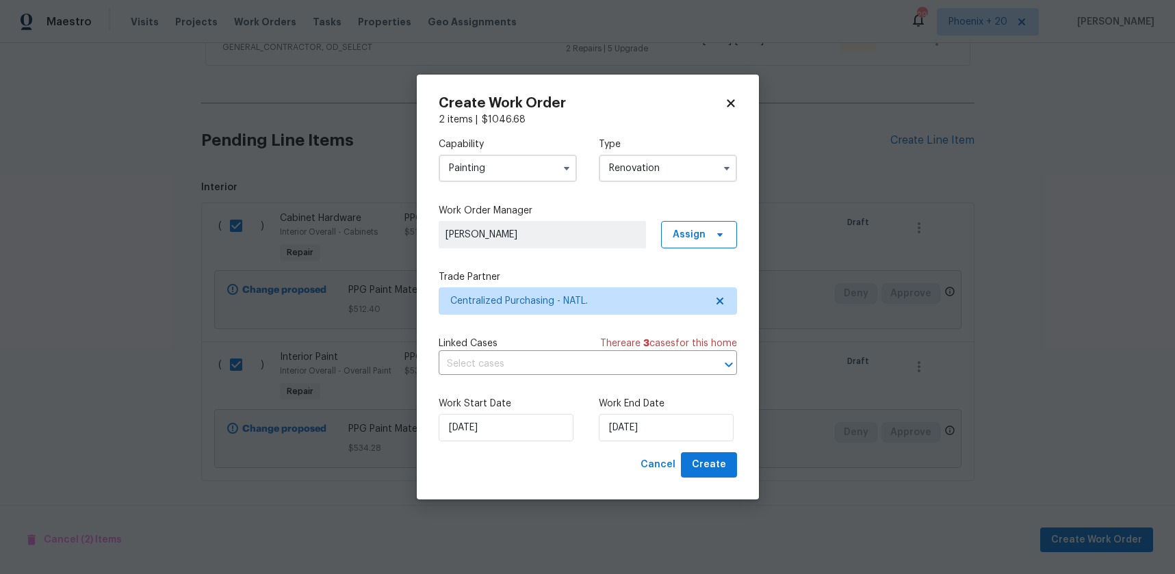
click at [719, 449] on div "Work Start Date 9/17/2025 Work End Date 9/17/2025" at bounding box center [588, 419] width 298 height 66
click at [719, 458] on span "Create" at bounding box center [709, 464] width 34 height 17
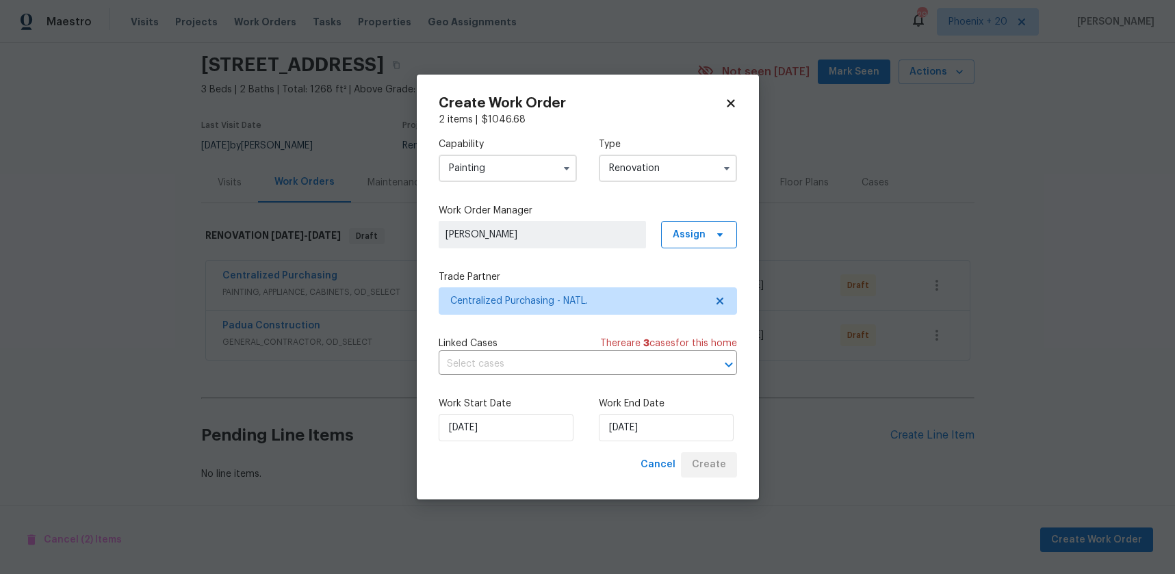
scroll to position [45, 0]
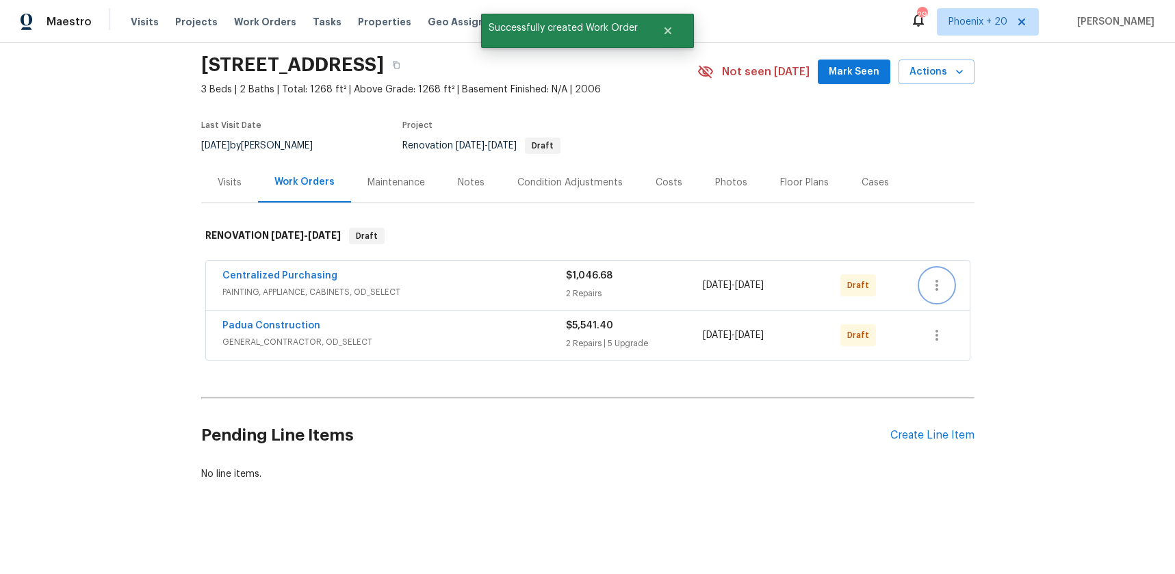
click at [941, 292] on icon "button" at bounding box center [936, 285] width 16 height 16
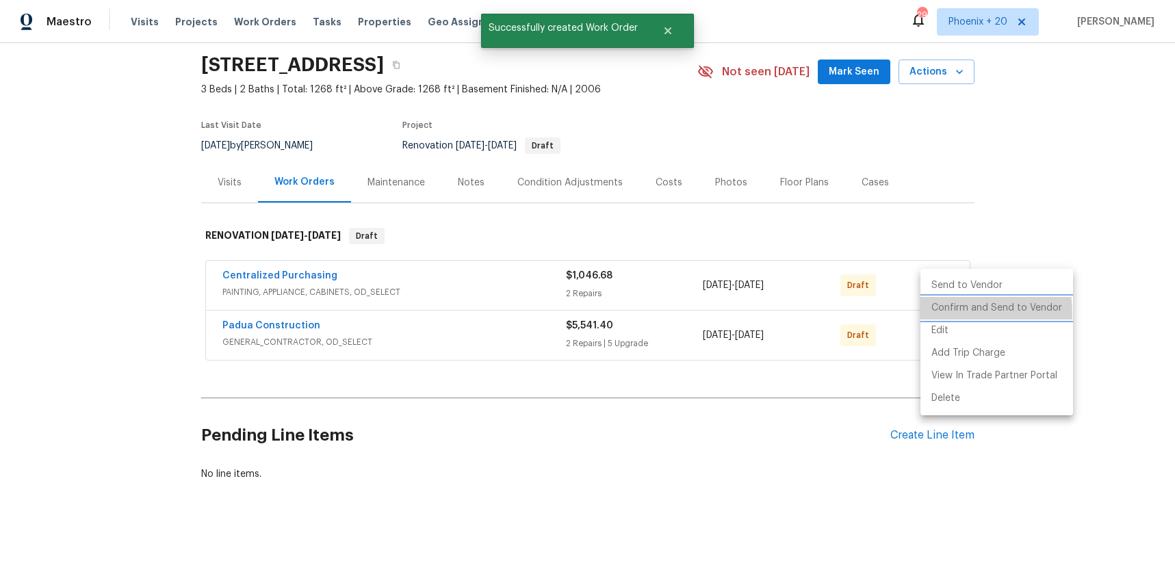
click at [935, 314] on li "Confirm and Send to Vendor" at bounding box center [996, 308] width 153 height 23
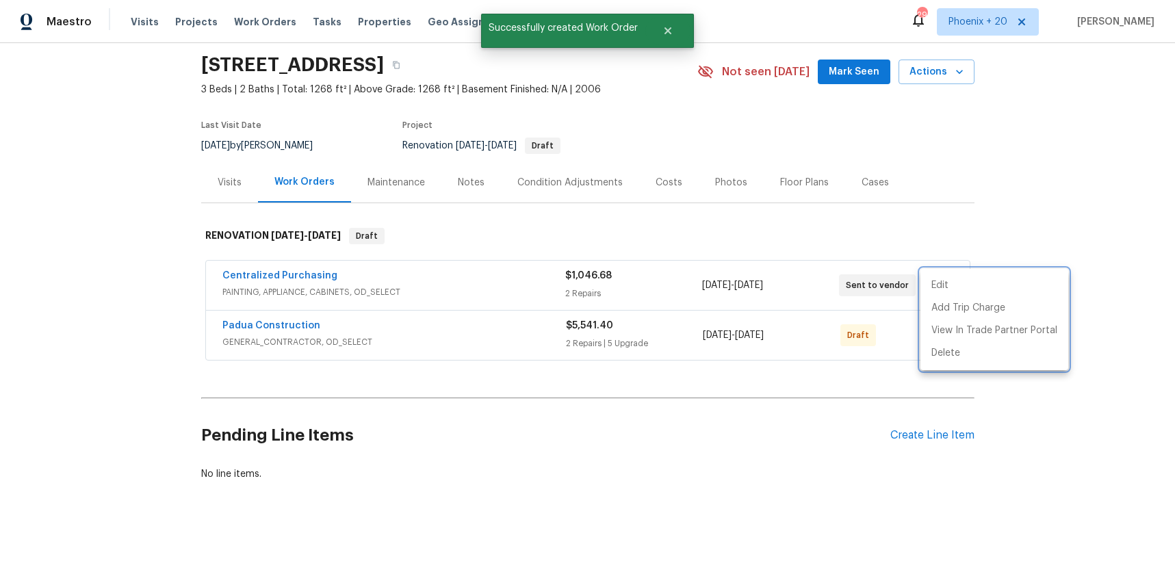
click at [283, 301] on div at bounding box center [587, 287] width 1175 height 574
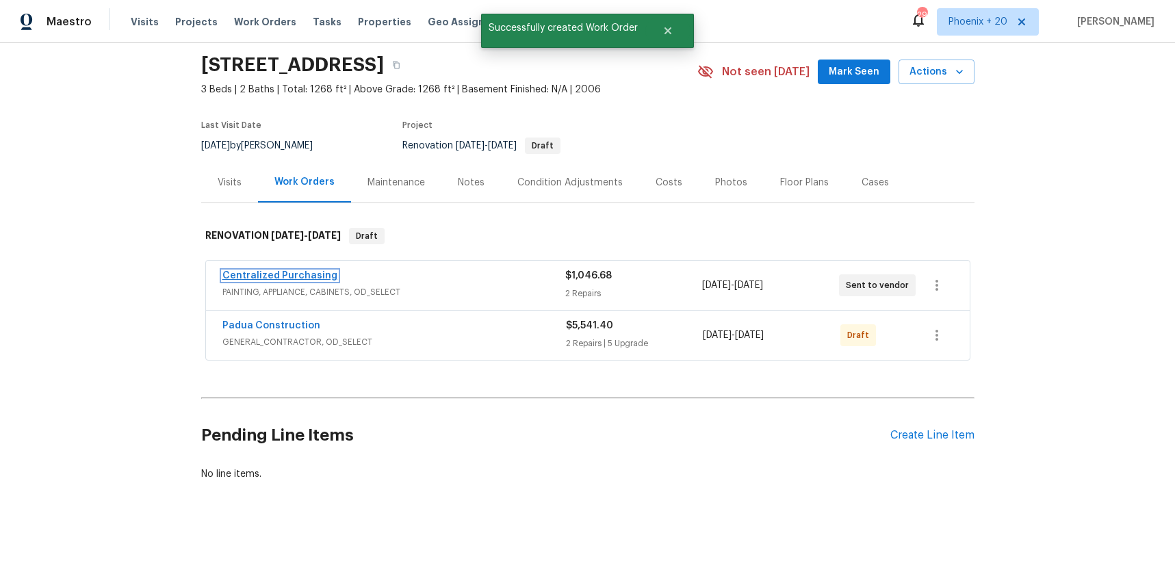
click at [264, 279] on link "Centralized Purchasing" at bounding box center [279, 276] width 115 height 10
